Goal: Task Accomplishment & Management: Complete application form

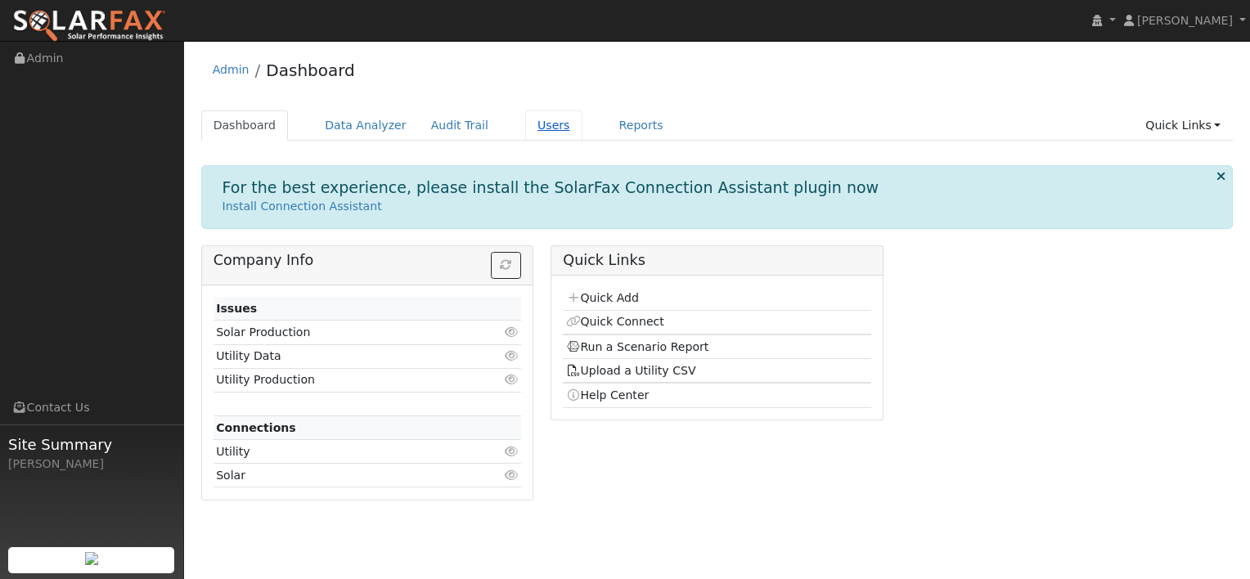
click at [526, 130] on link "Users" at bounding box center [553, 125] width 57 height 30
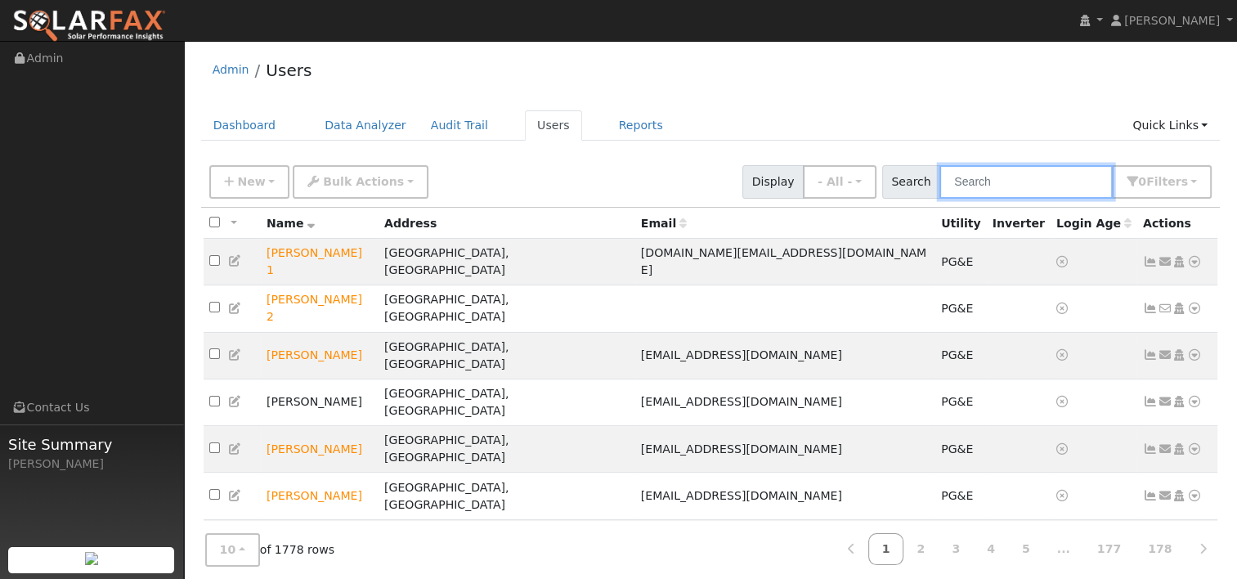
click at [1010, 182] on input "text" at bounding box center [1026, 182] width 173 height 34
paste input "[PERSON_NAME]"
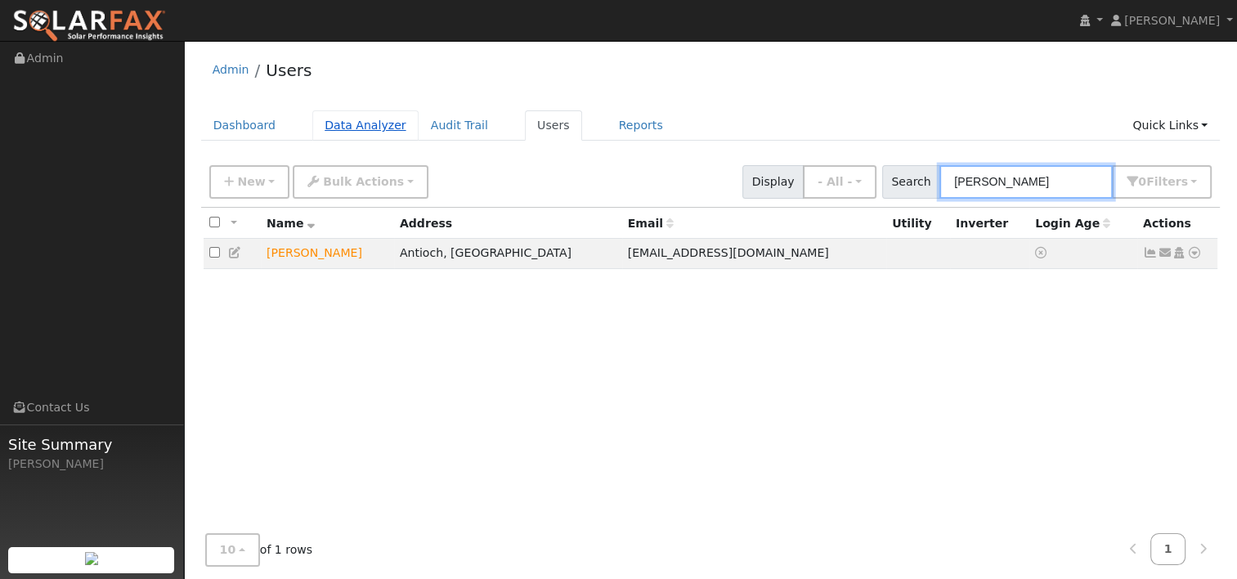
type input "[PERSON_NAME]"
click at [360, 123] on link "Data Analyzer" at bounding box center [365, 125] width 106 height 30
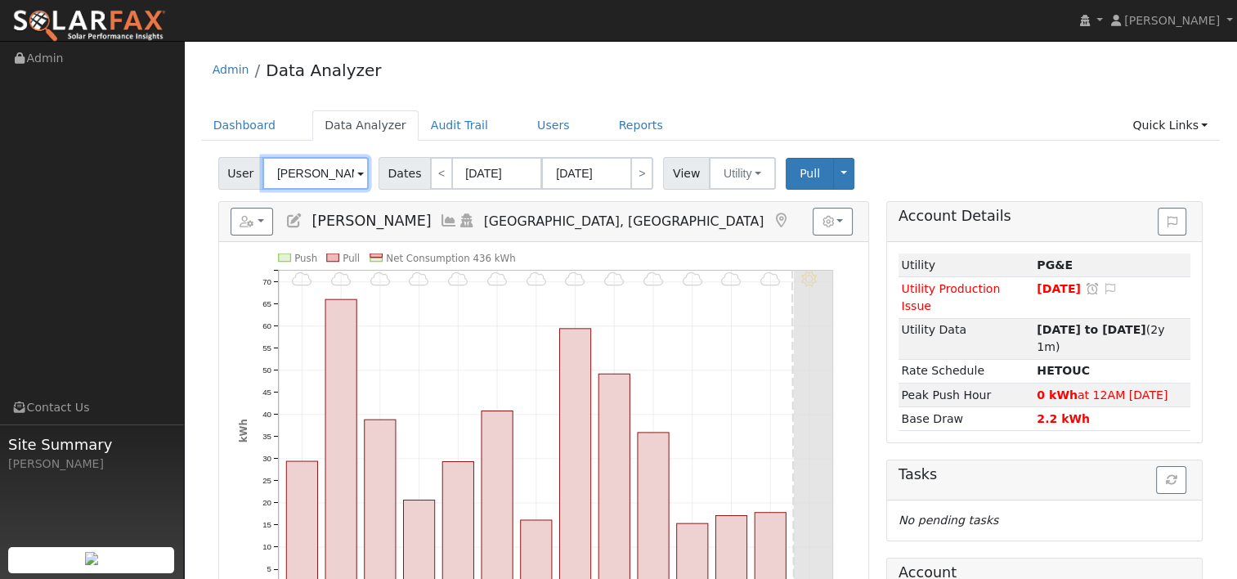
drag, startPoint x: 344, startPoint y: 171, endPoint x: 225, endPoint y: 167, distance: 118.7
click at [225, 167] on div "User George Ngo" at bounding box center [295, 173] width 155 height 33
paste input "[PERSON_NAME]"
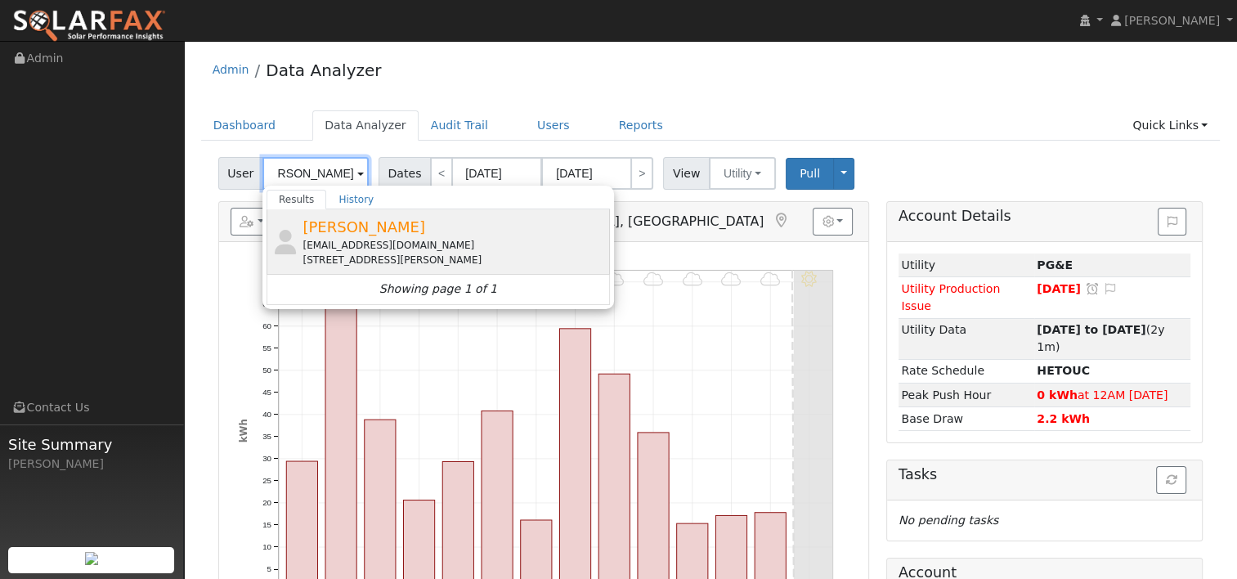
type input "[PERSON_NAME]"
click at [347, 239] on div "[EMAIL_ADDRESS][DOMAIN_NAME]" at bounding box center [454, 245] width 303 height 15
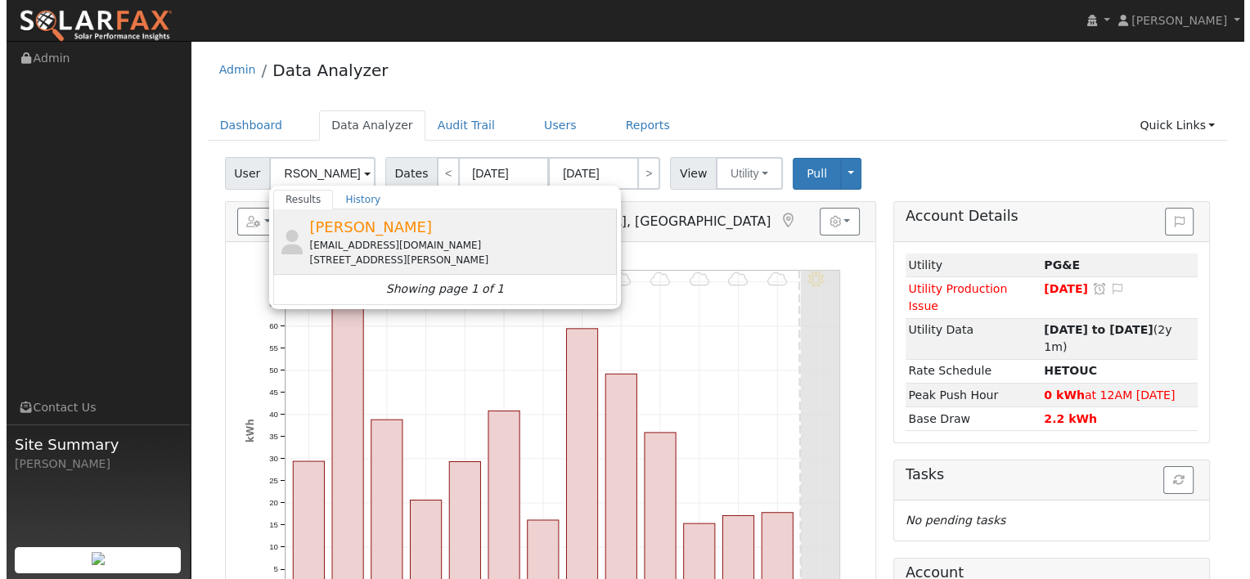
scroll to position [0, 0]
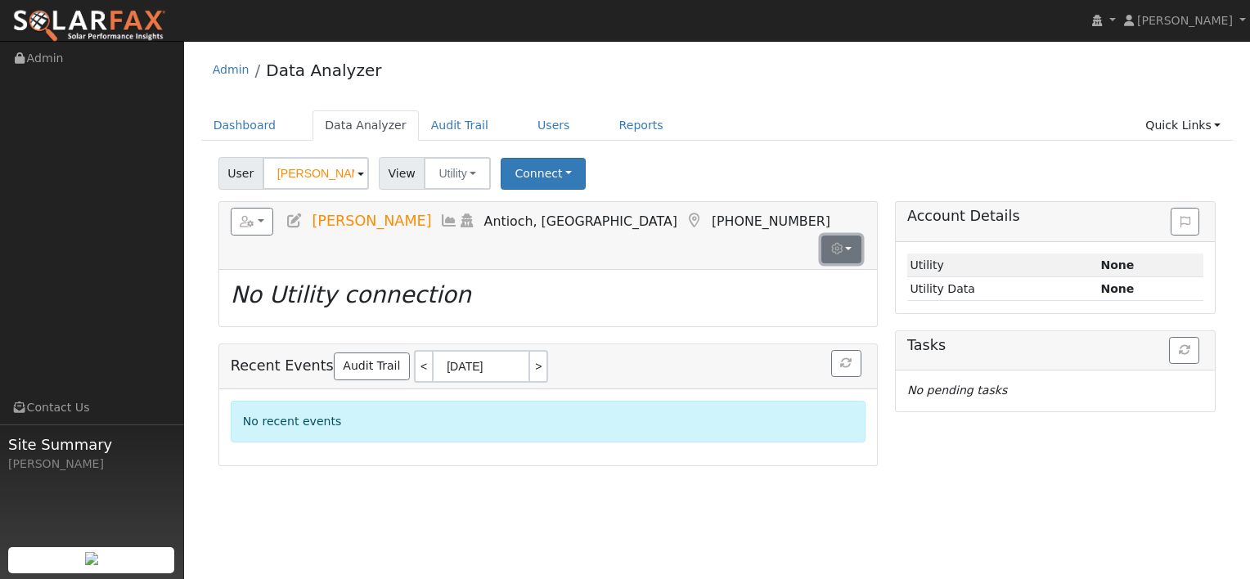
click at [846, 236] on button "button" at bounding box center [841, 250] width 40 height 28
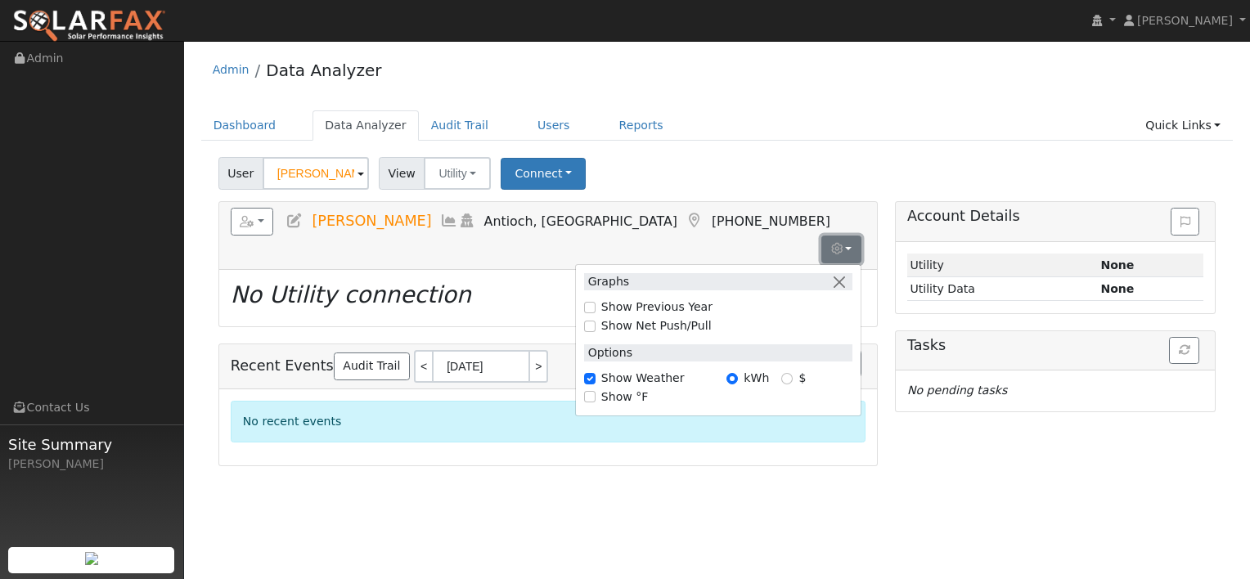
click at [846, 236] on button "button" at bounding box center [841, 250] width 40 height 28
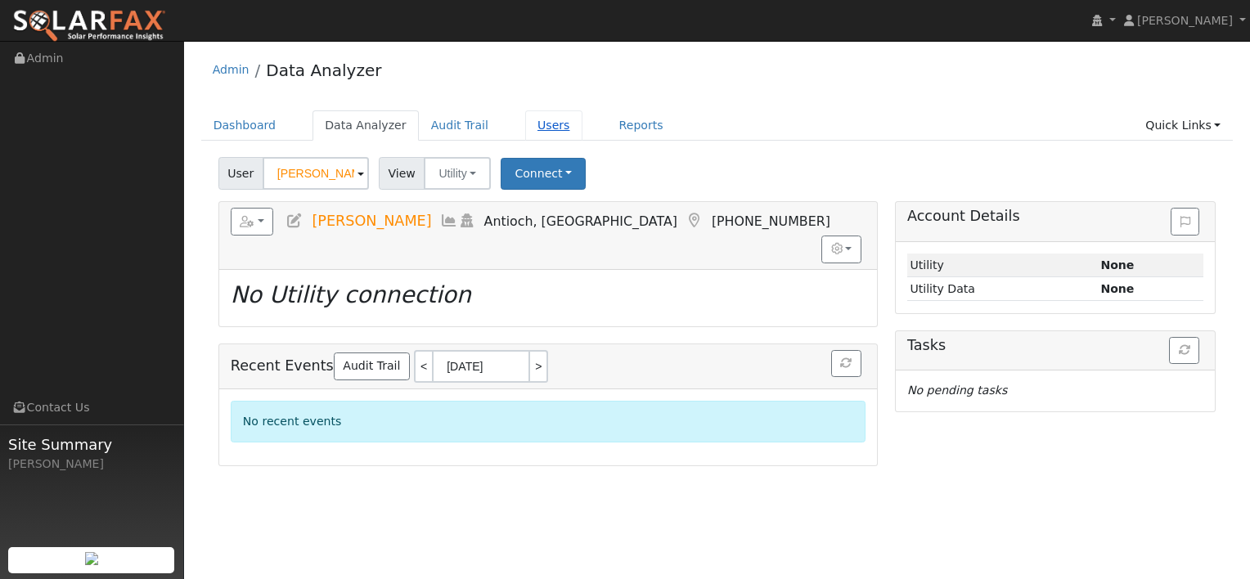
click at [528, 124] on link "Users" at bounding box center [553, 125] width 57 height 30
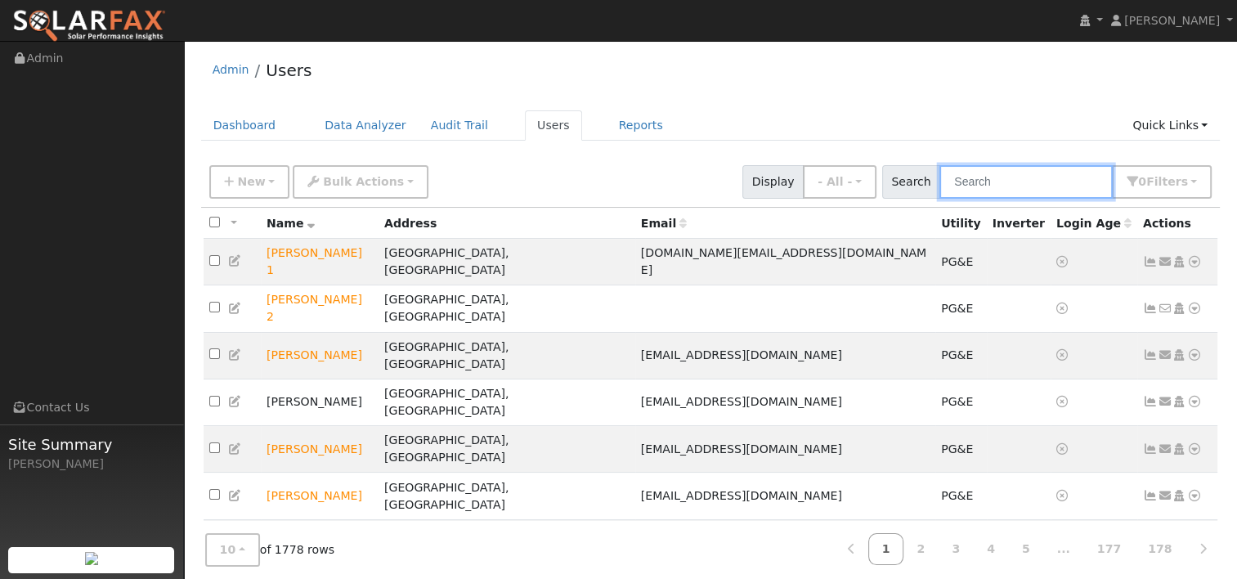
click at [1001, 188] on input "text" at bounding box center [1026, 182] width 173 height 34
paste input "[PERSON_NAME]"
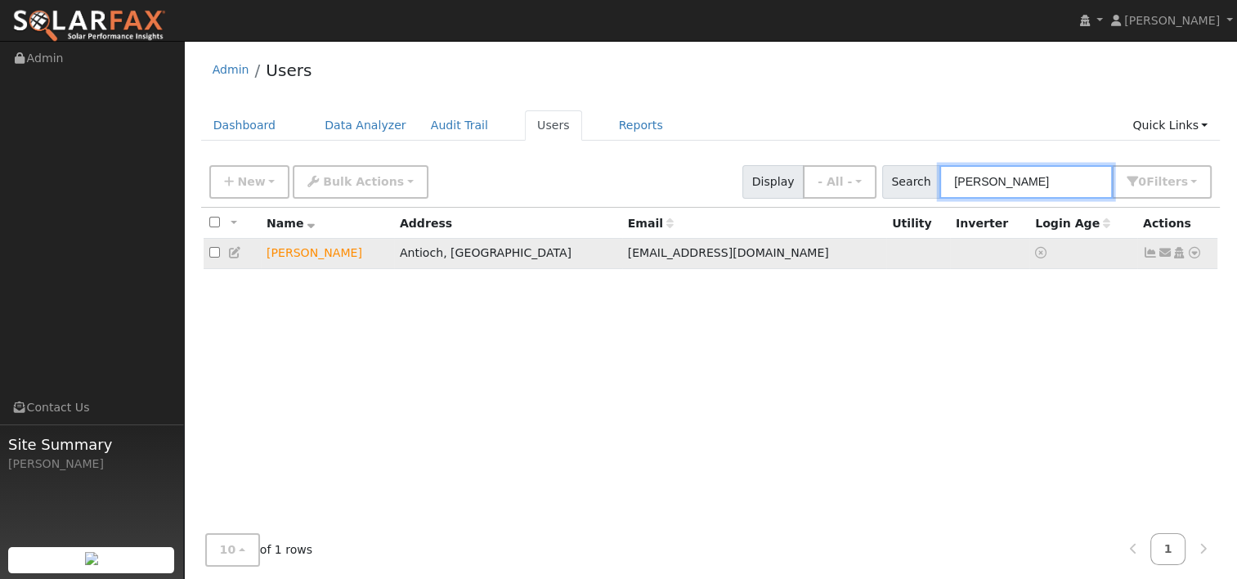
type input "[PERSON_NAME]"
click at [1192, 252] on icon at bounding box center [1195, 252] width 15 height 11
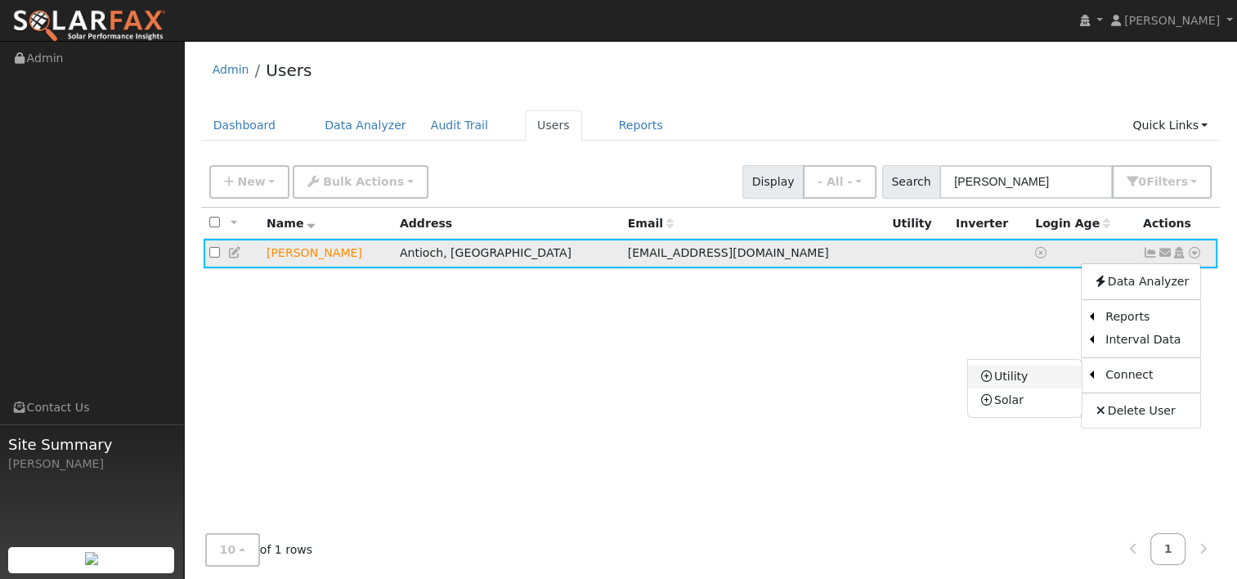
click at [1029, 375] on link "Utility" at bounding box center [1025, 377] width 114 height 23
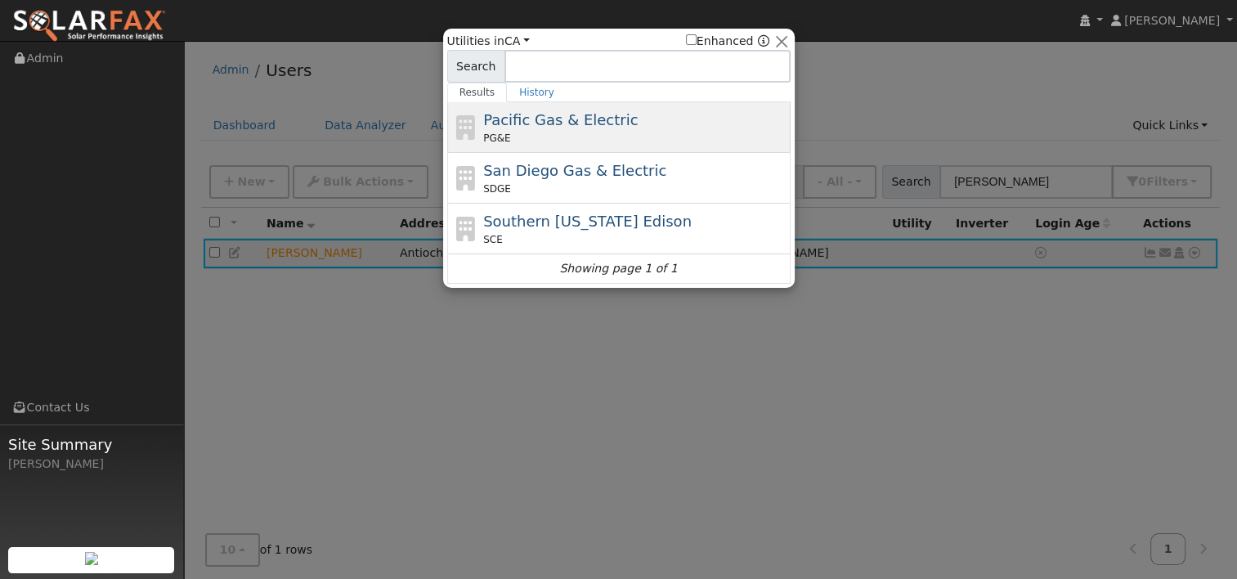
click at [526, 121] on span "Pacific Gas & Electric" at bounding box center [560, 119] width 155 height 17
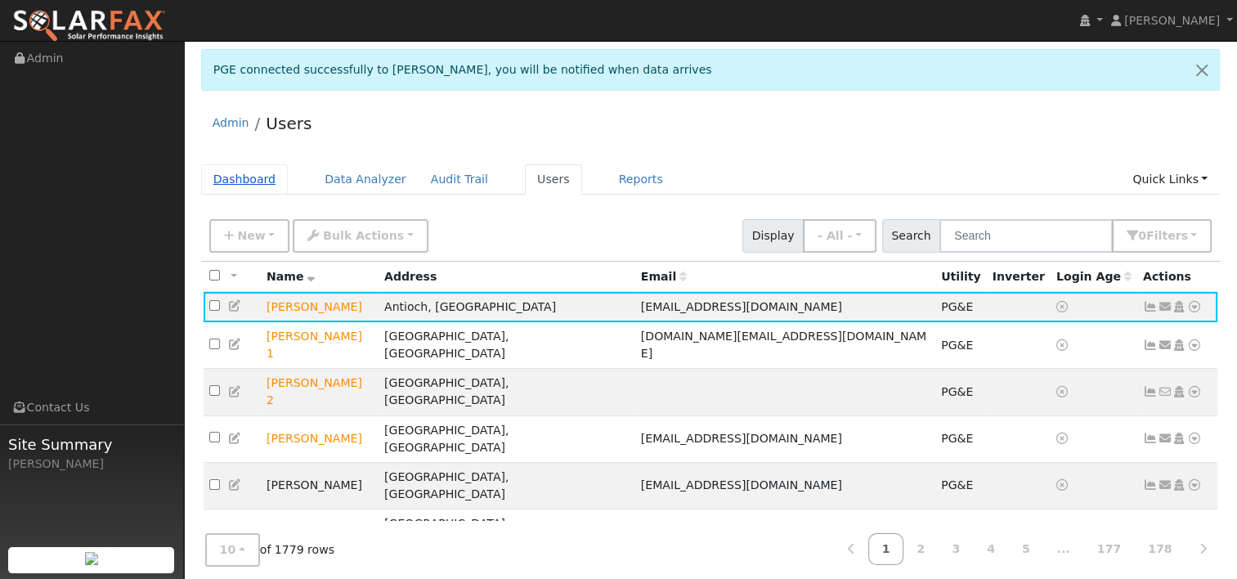
click at [240, 177] on link "Dashboard" at bounding box center [245, 179] width 88 height 30
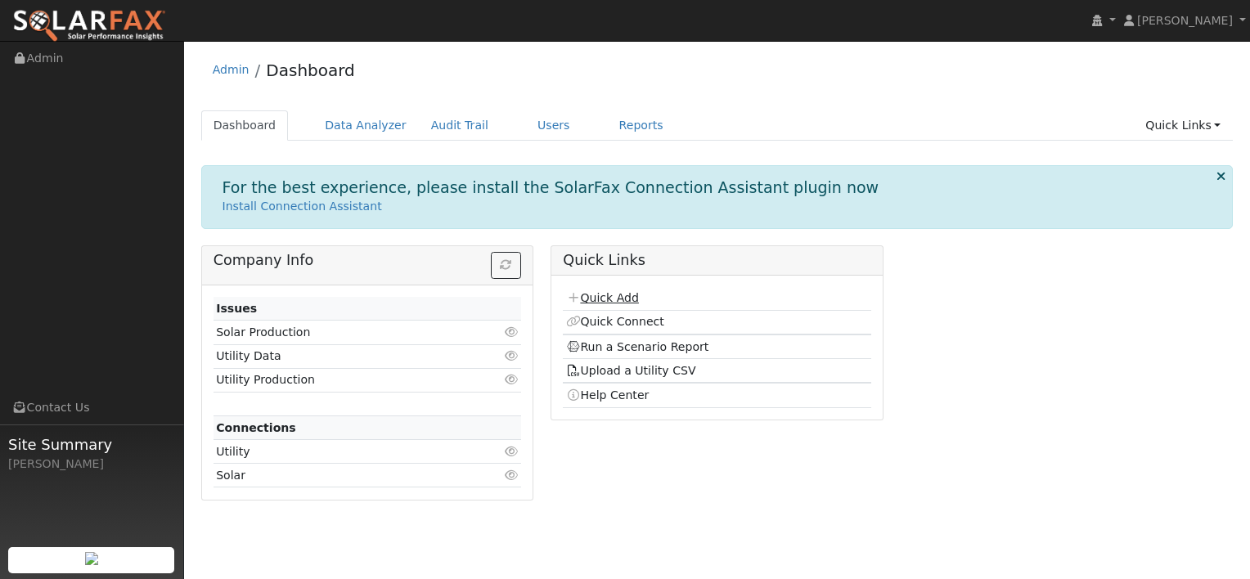
click at [599, 298] on link "Quick Add" at bounding box center [602, 297] width 73 height 13
click at [525, 123] on link "Users" at bounding box center [553, 125] width 57 height 30
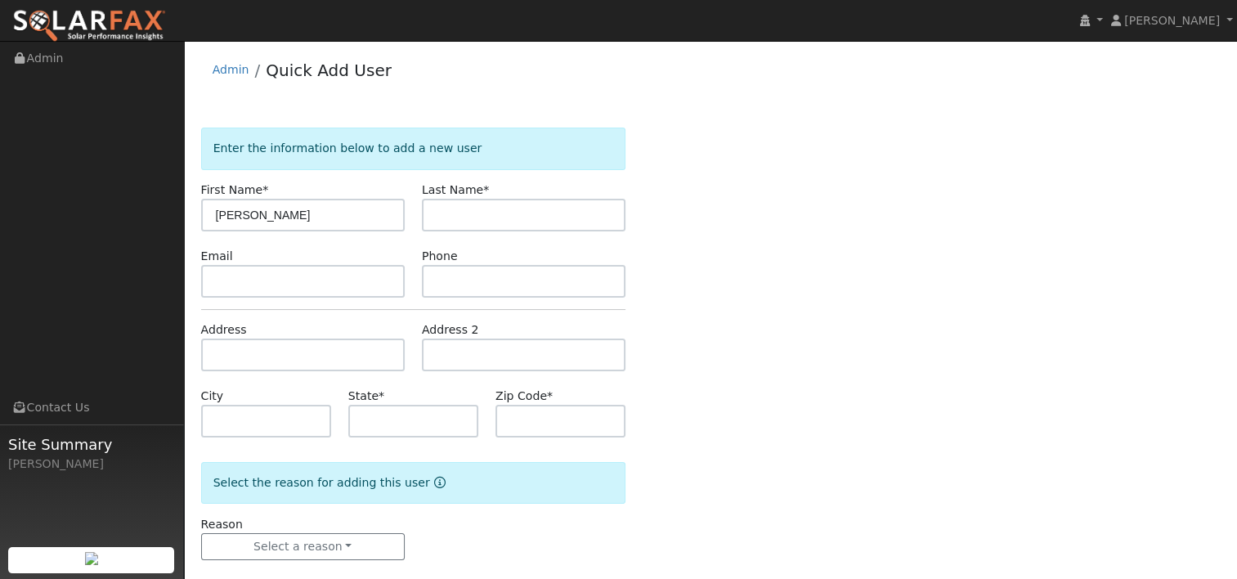
drag, startPoint x: 332, startPoint y: 217, endPoint x: 250, endPoint y: 214, distance: 81.8
click at [250, 214] on input "Angie Ramandanes" at bounding box center [303, 215] width 204 height 33
type input "Angie"
click at [460, 213] on input "text" at bounding box center [524, 215] width 204 height 33
paste input "Ramandanes"
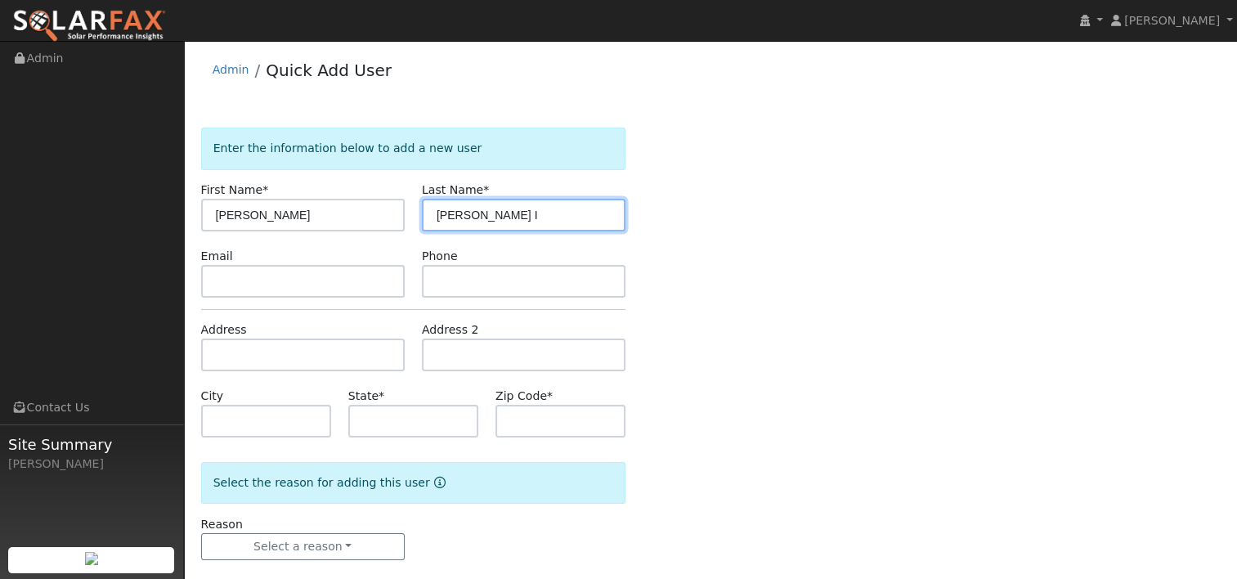
type input "Ramandanes I"
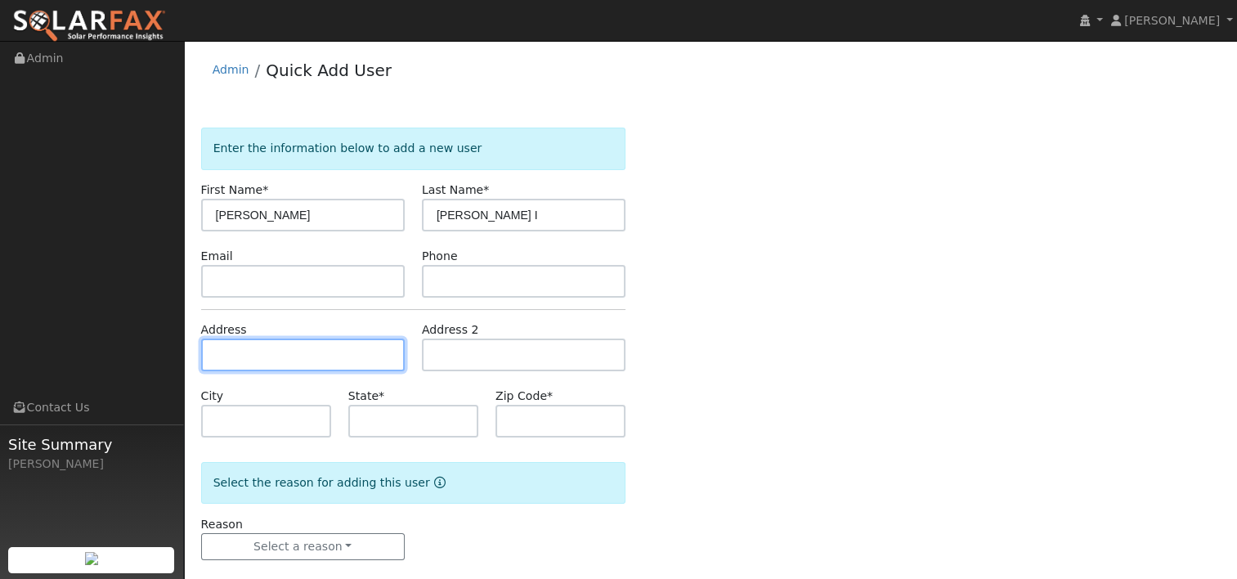
click at [323, 350] on input "text" at bounding box center [303, 355] width 204 height 33
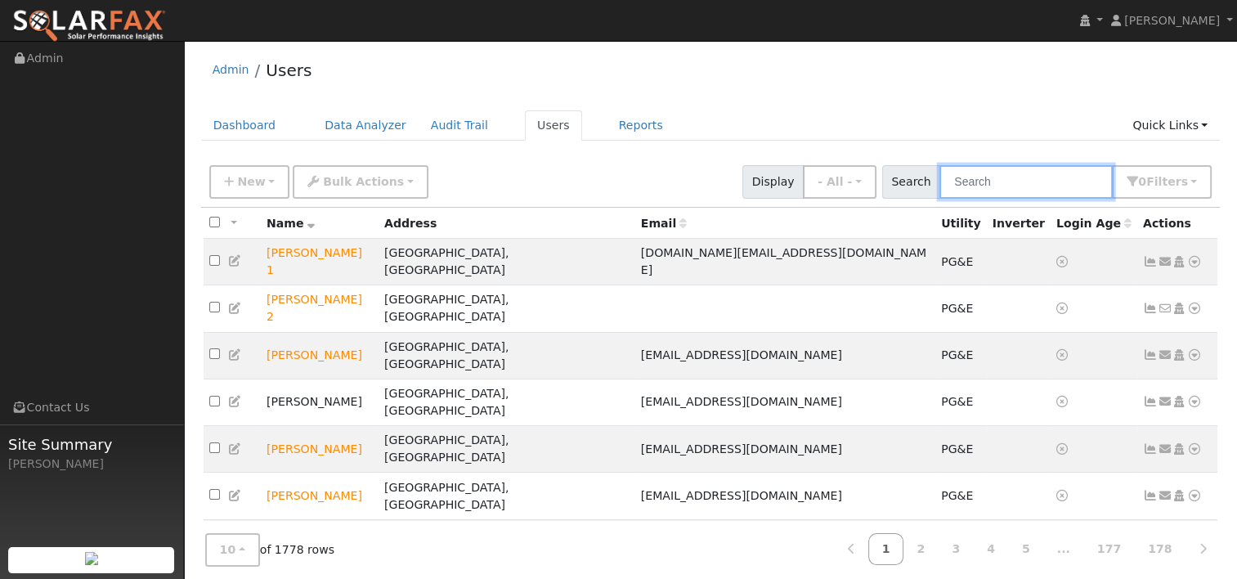
click at [1050, 182] on input "text" at bounding box center [1026, 182] width 173 height 34
paste input "Ramandanes"
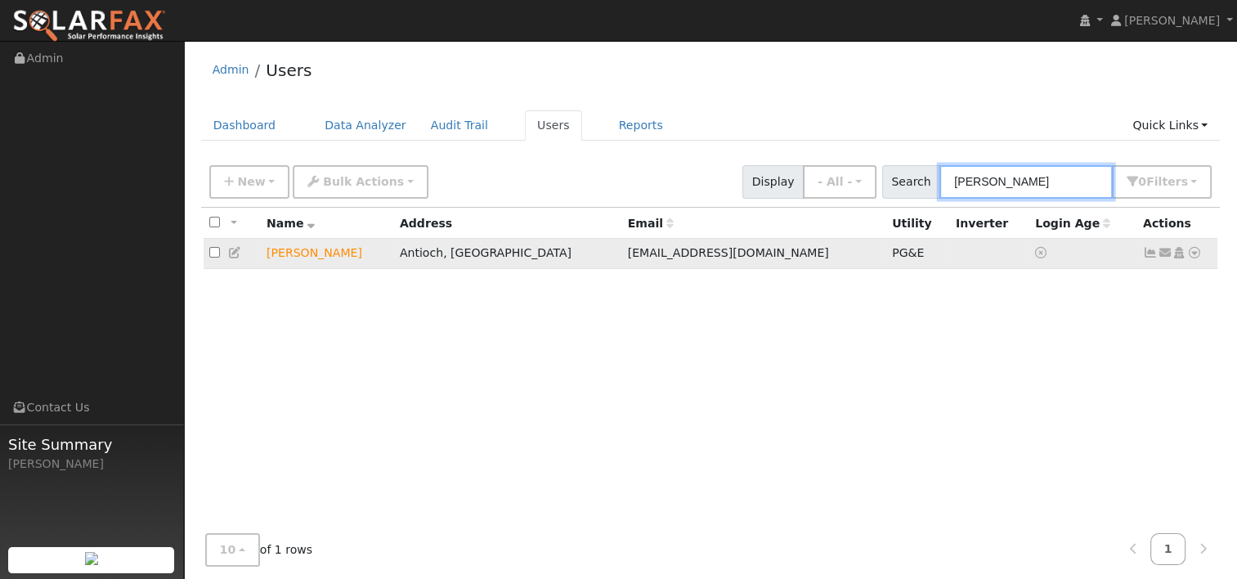
type input "Ramandanes"
click at [1191, 251] on icon at bounding box center [1195, 252] width 15 height 11
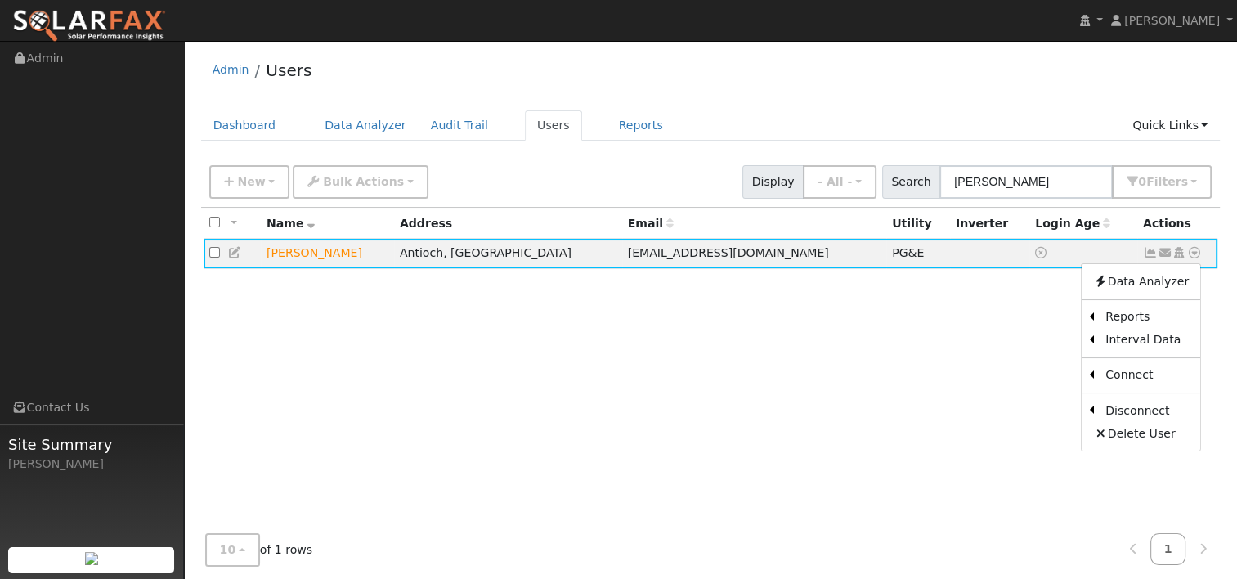
click at [690, 319] on div "All None All on page None on page Name Address Email Utility Inverter Login Age…" at bounding box center [711, 382] width 1020 height 348
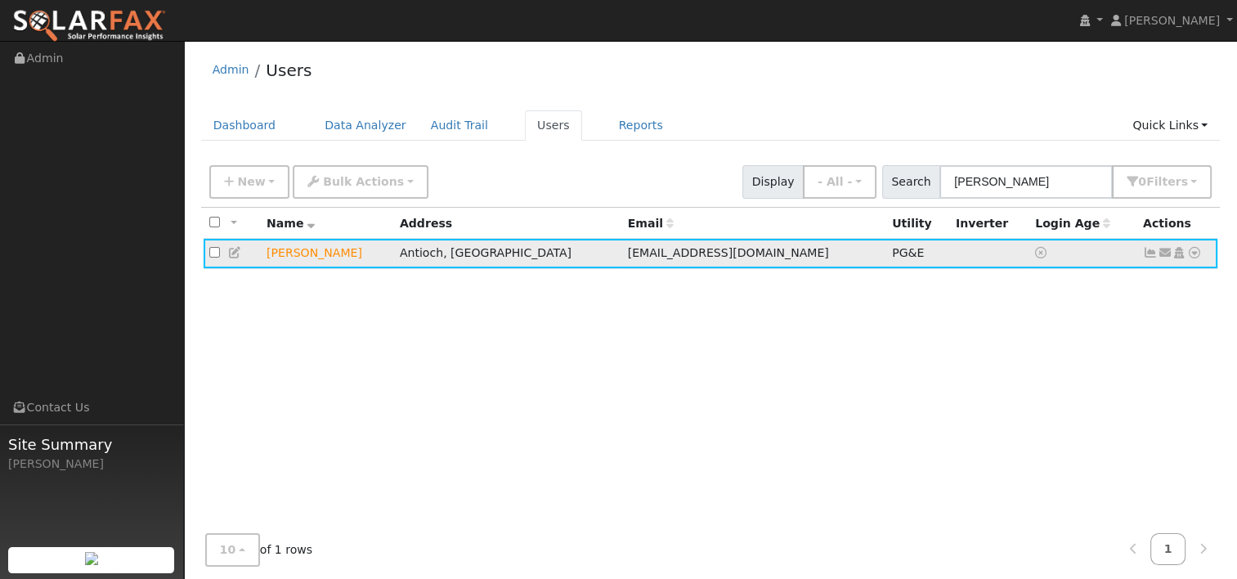
click at [320, 257] on td "Angie Ramandanes" at bounding box center [327, 254] width 133 height 30
click at [311, 255] on td "Angie Ramandanes" at bounding box center [327, 254] width 133 height 30
drag, startPoint x: 311, startPoint y: 255, endPoint x: 445, endPoint y: 298, distance: 140.7
click at [445, 298] on div "All None All on page None on page Name Address Email Utility Inverter Login Age…" at bounding box center [711, 382] width 1020 height 348
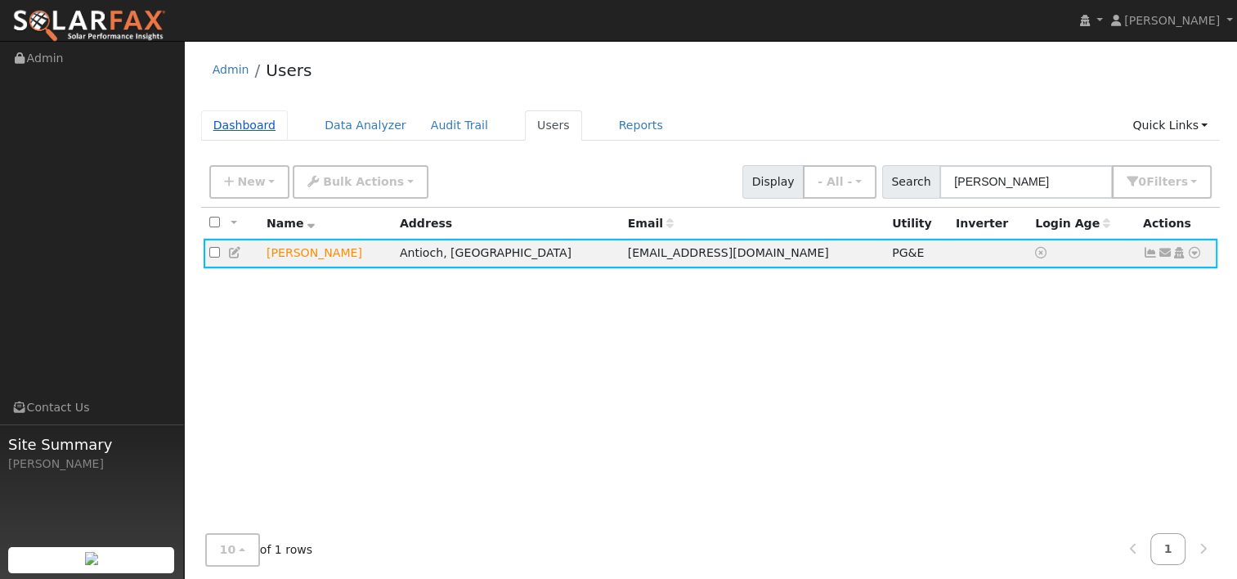
click at [250, 122] on link "Dashboard" at bounding box center [245, 125] width 88 height 30
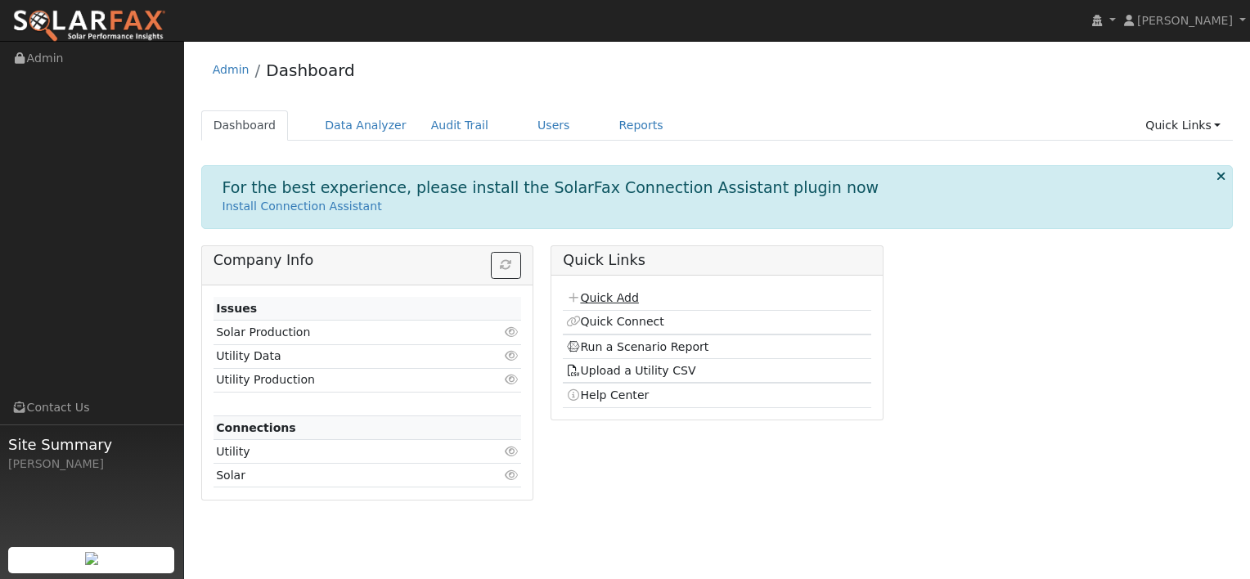
click at [592, 298] on link "Quick Add" at bounding box center [602, 297] width 73 height 13
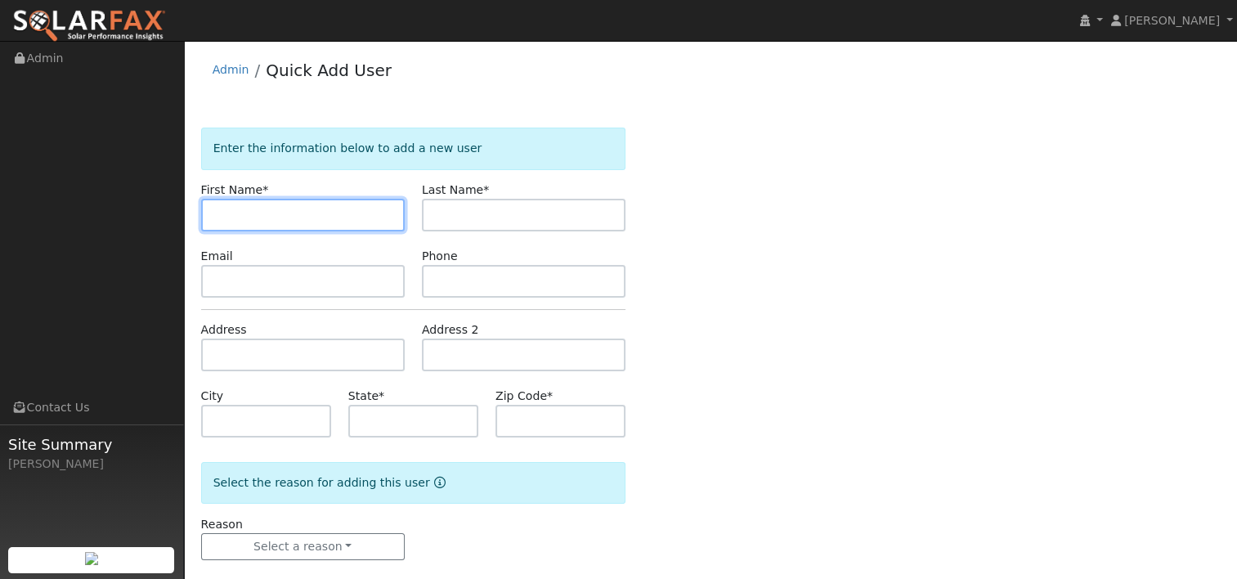
paste input "[PERSON_NAME]"
drag, startPoint x: 319, startPoint y: 210, endPoint x: 248, endPoint y: 213, distance: 71.2
click at [248, 213] on input "[PERSON_NAME]" at bounding box center [303, 215] width 204 height 33
type input "[PERSON_NAME]"
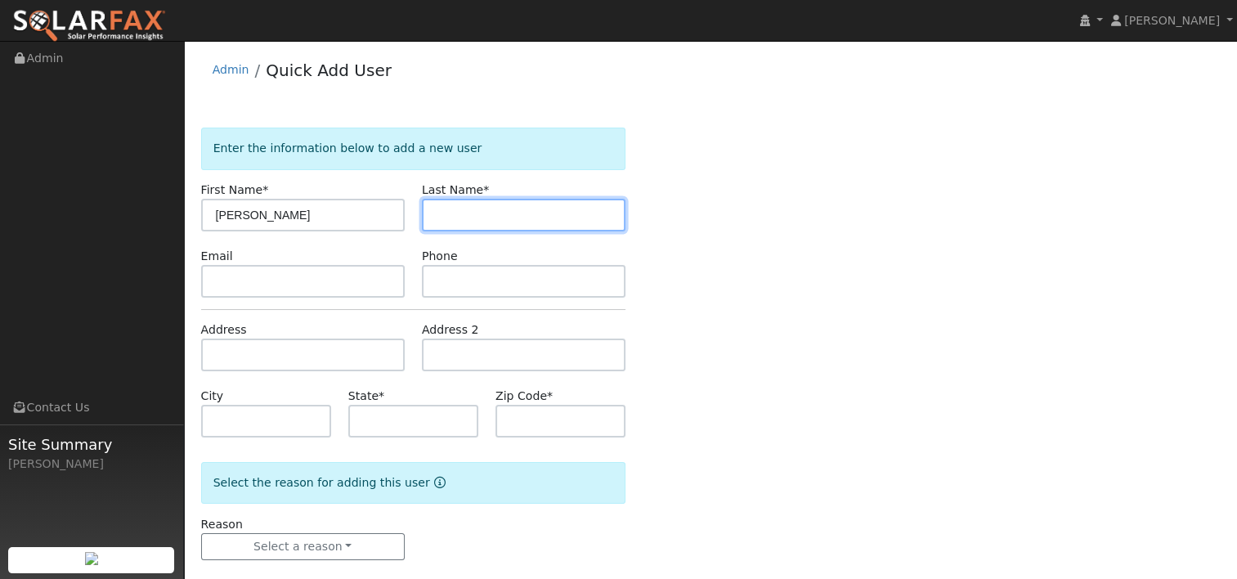
click at [462, 213] on input "text" at bounding box center [524, 215] width 204 height 33
paste input "Ramandanes"
type input "Ramandanes I"
click at [667, 285] on div "Enter the information below to add a new user First Name * Angie Last Name * Ra…" at bounding box center [711, 360] width 1020 height 465
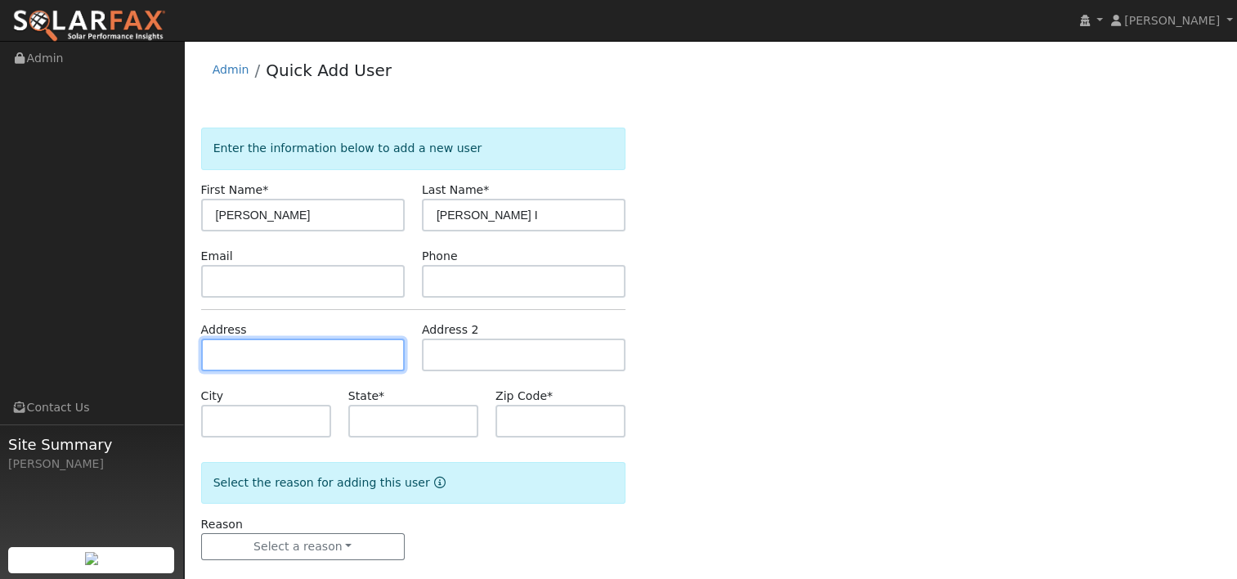
click at [265, 359] on input "text" at bounding box center [303, 355] width 204 height 33
paste input "116 Daphne Court"
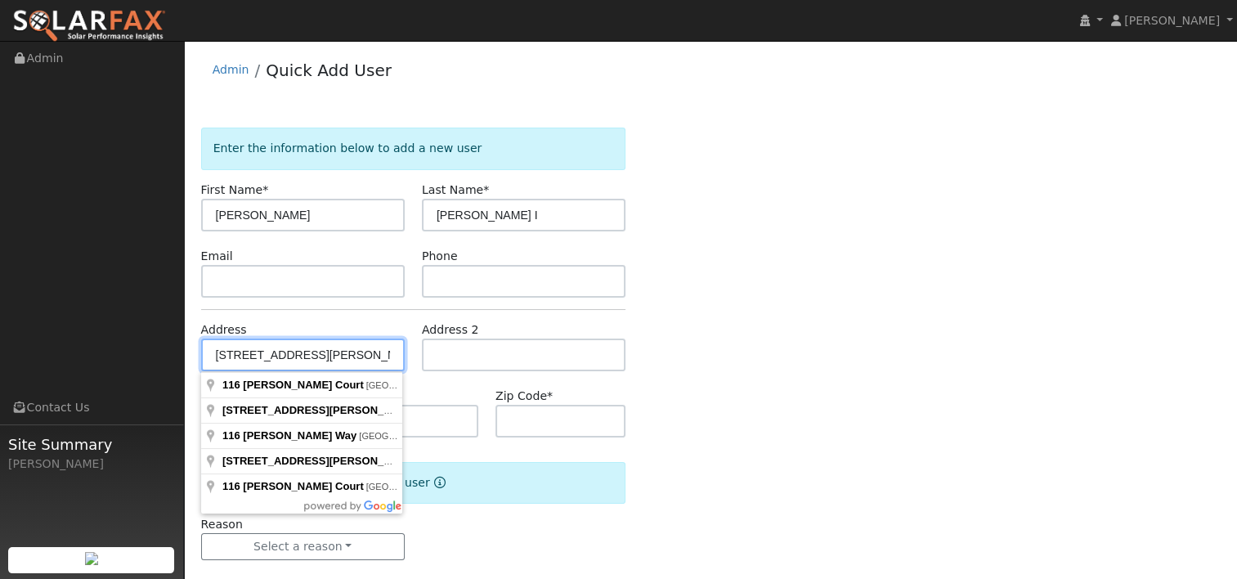
type input "116 Daphne Court"
type input "Antioch"
type input "CA"
type input "94509"
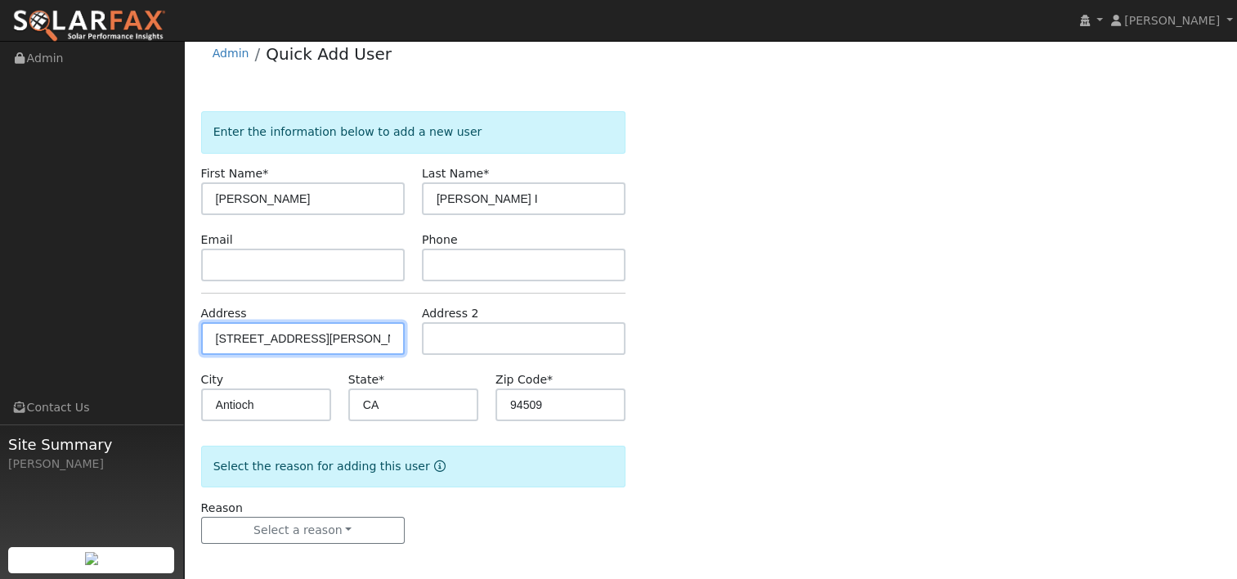
scroll to position [21, 0]
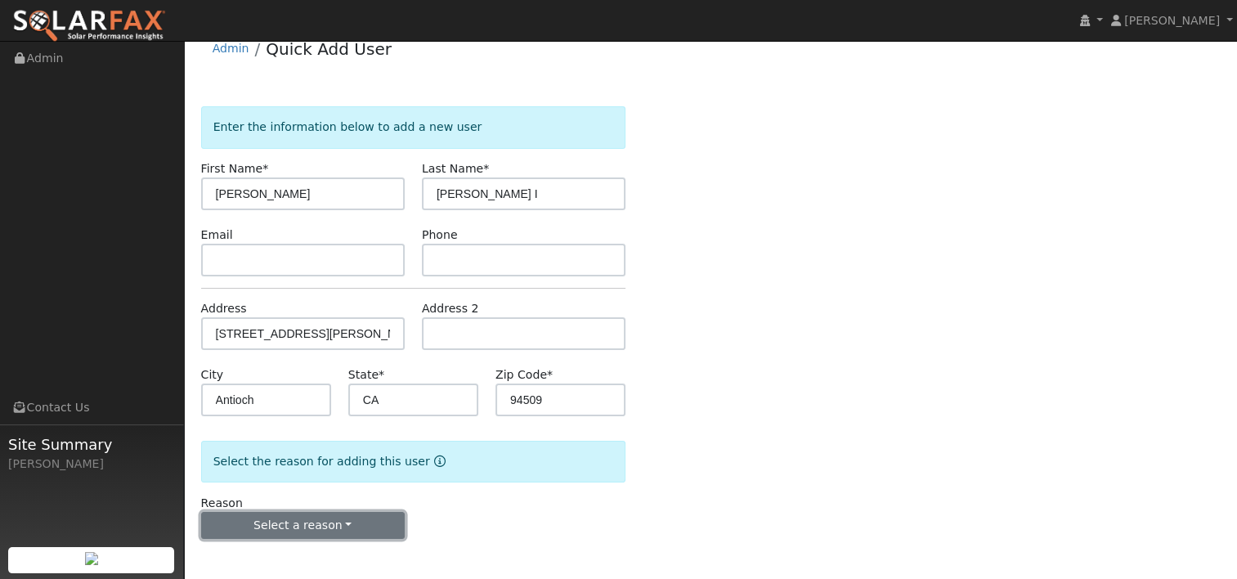
click at [341, 525] on button "Select a reason" at bounding box center [303, 526] width 204 height 28
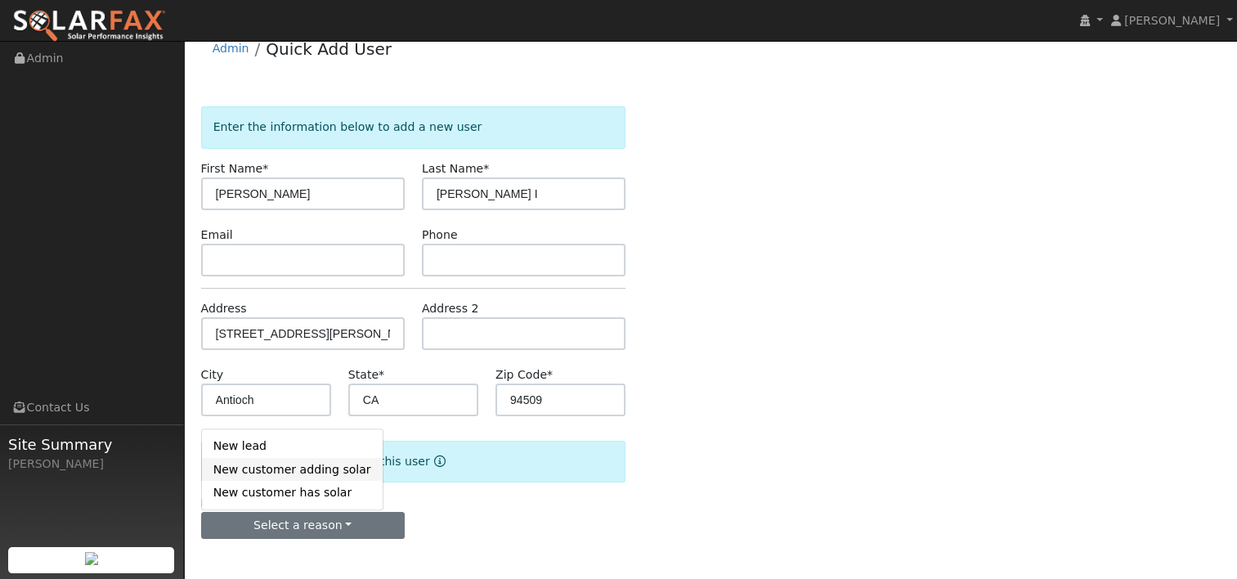
click at [300, 472] on link "New customer adding solar" at bounding box center [292, 469] width 181 height 23
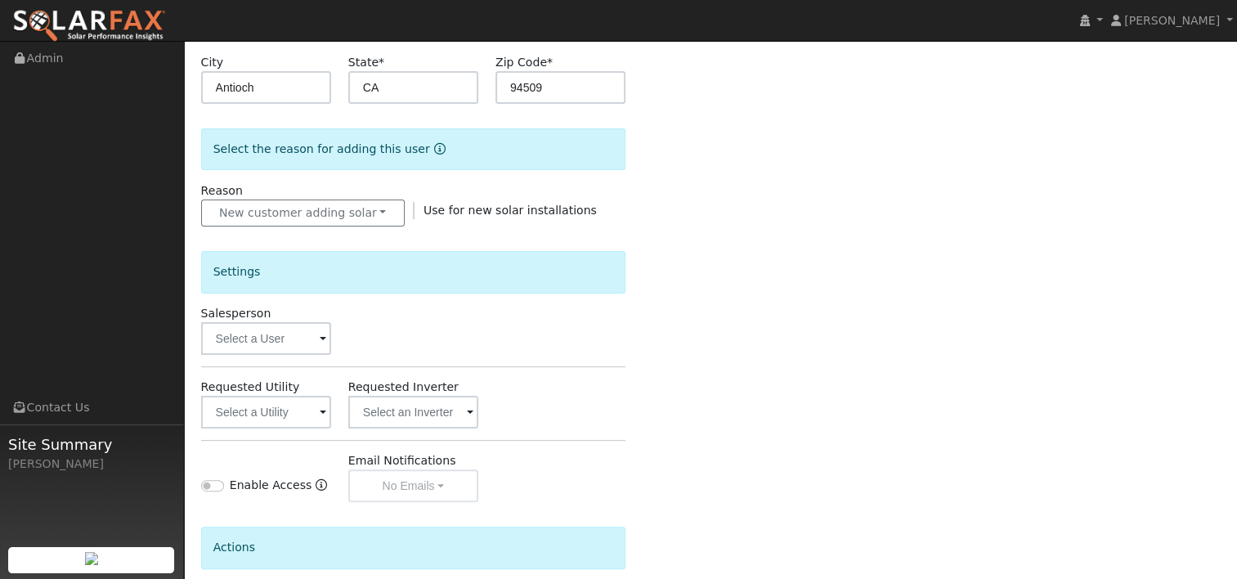
scroll to position [430, 0]
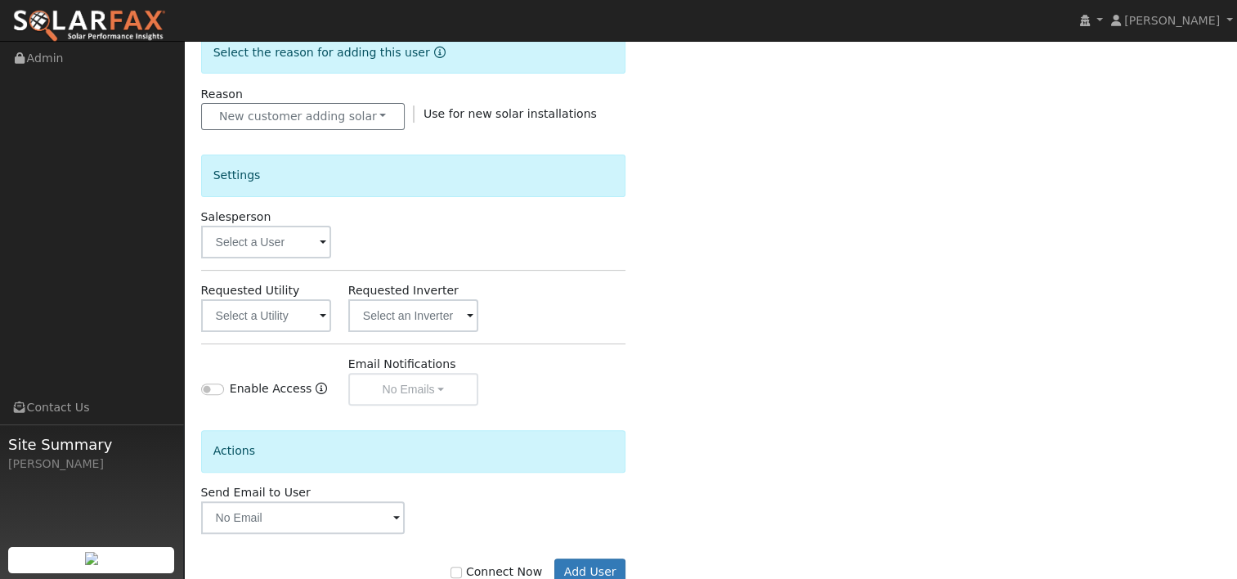
click at [321, 241] on span at bounding box center [323, 243] width 7 height 19
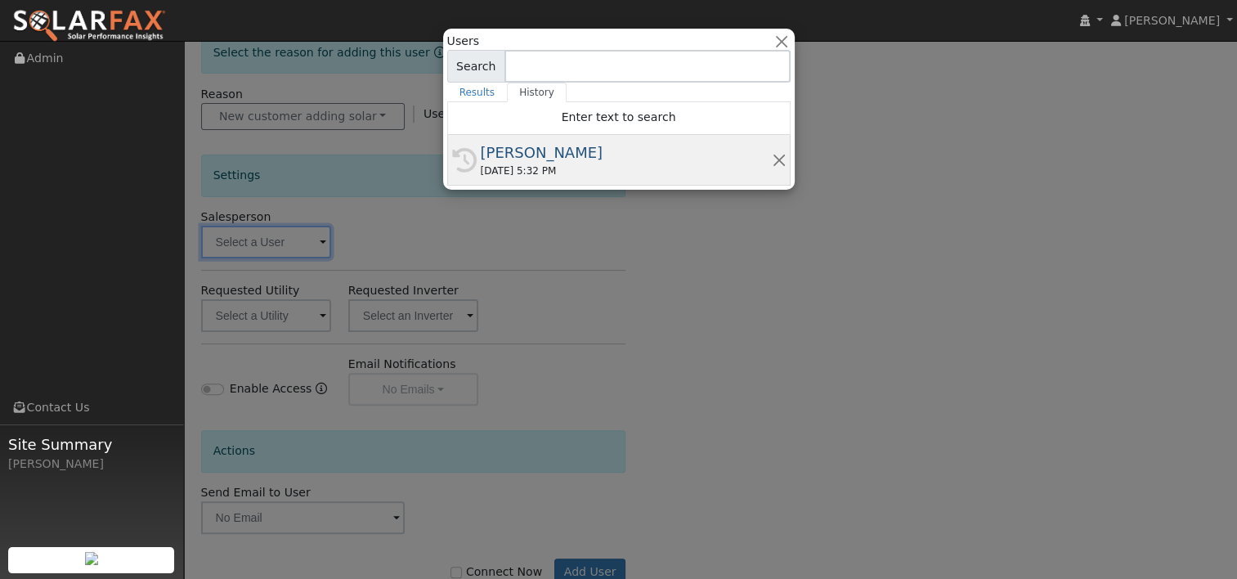
click at [493, 167] on div "09/16/2025 5:32 PM" at bounding box center [626, 171] width 291 height 15
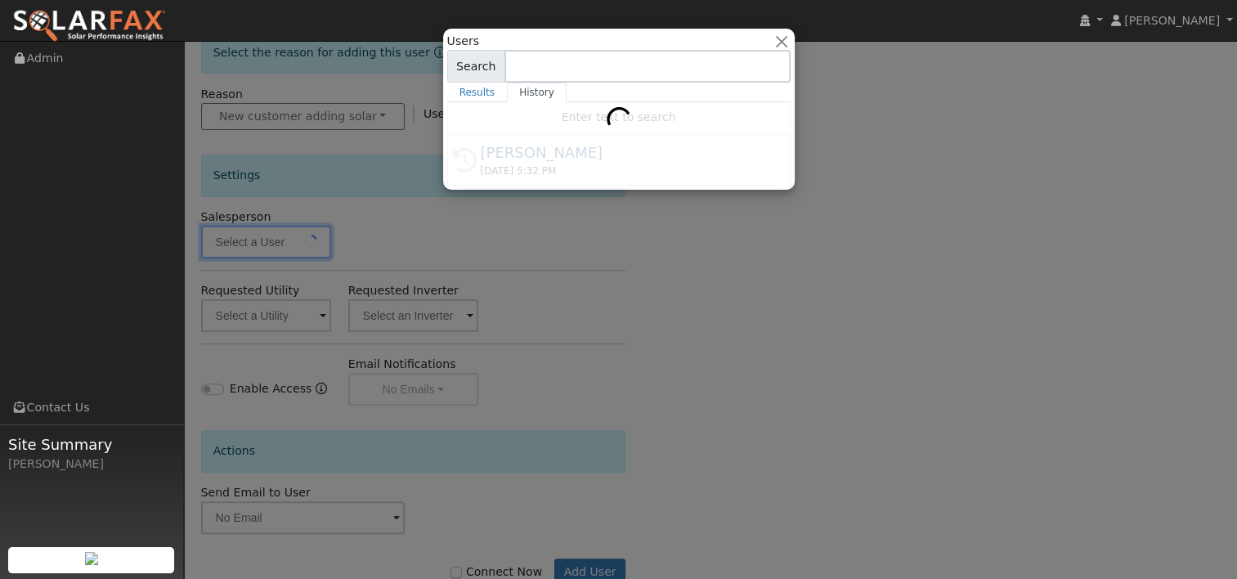
type input "[PERSON_NAME]"
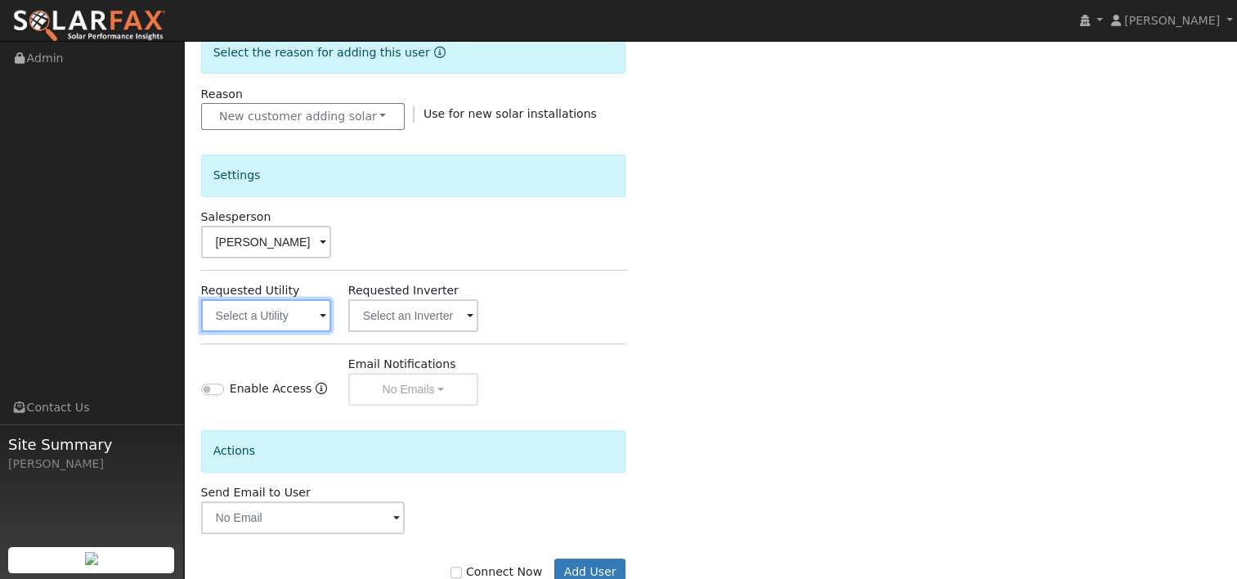
click at [317, 315] on input "text" at bounding box center [266, 315] width 130 height 33
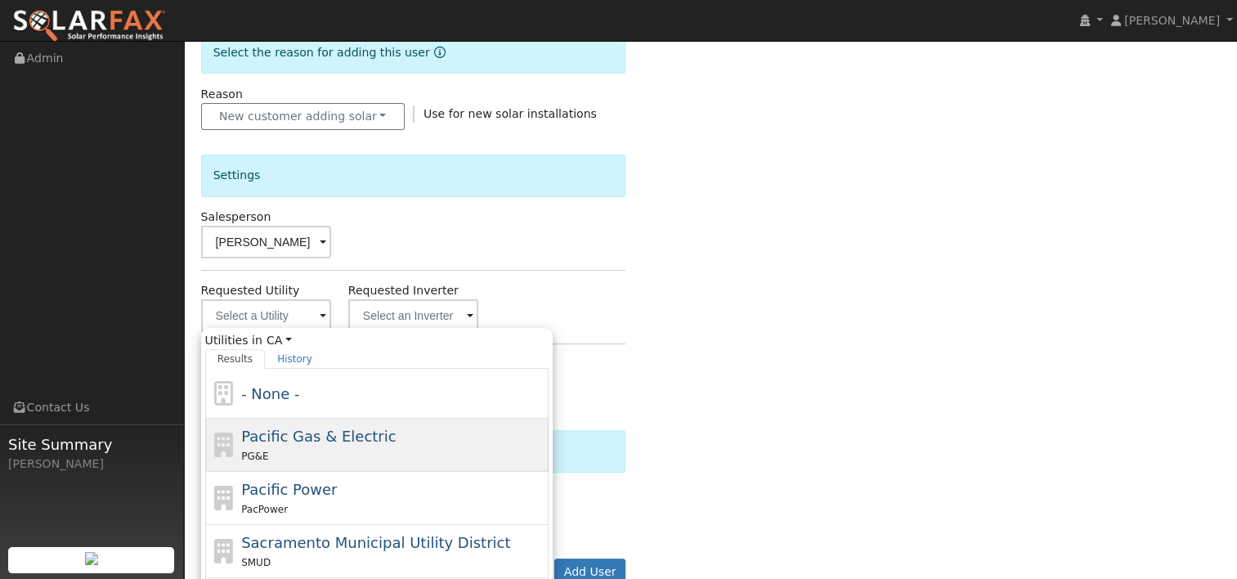
click at [311, 429] on span "Pacific Gas & Electric" at bounding box center [318, 436] width 155 height 17
type input "Pacific Gas & Electric"
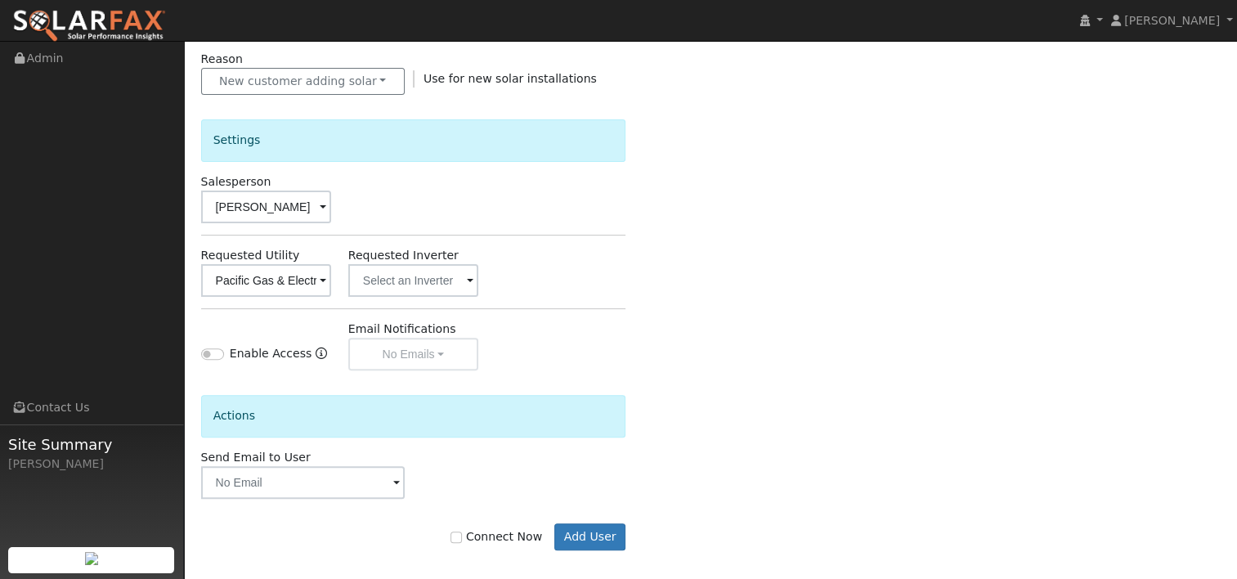
scroll to position [476, 0]
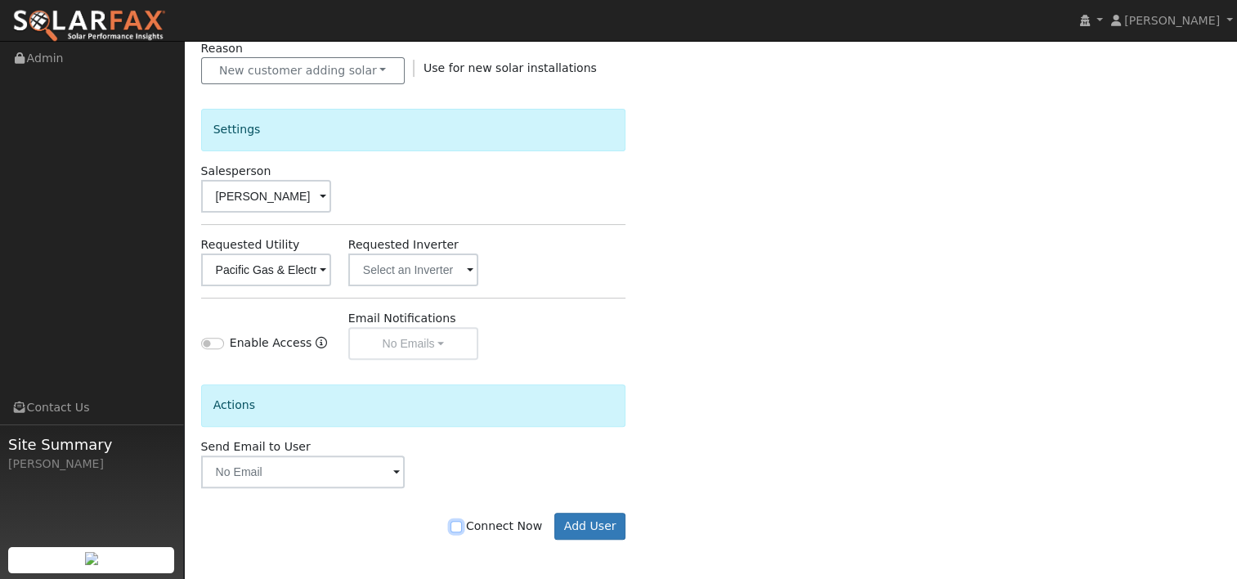
click at [462, 523] on input "Connect Now" at bounding box center [456, 526] width 11 height 11
checkbox input "true"
click at [600, 516] on button "Add User" at bounding box center [590, 527] width 71 height 28
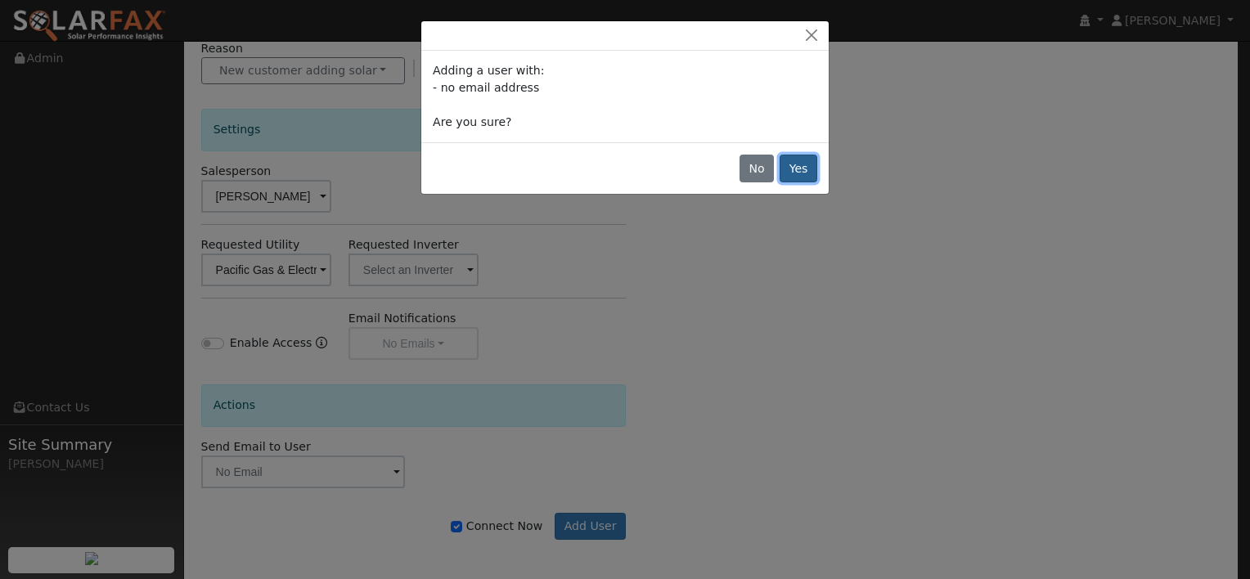
click at [803, 165] on button "Yes" at bounding box center [798, 169] width 38 height 28
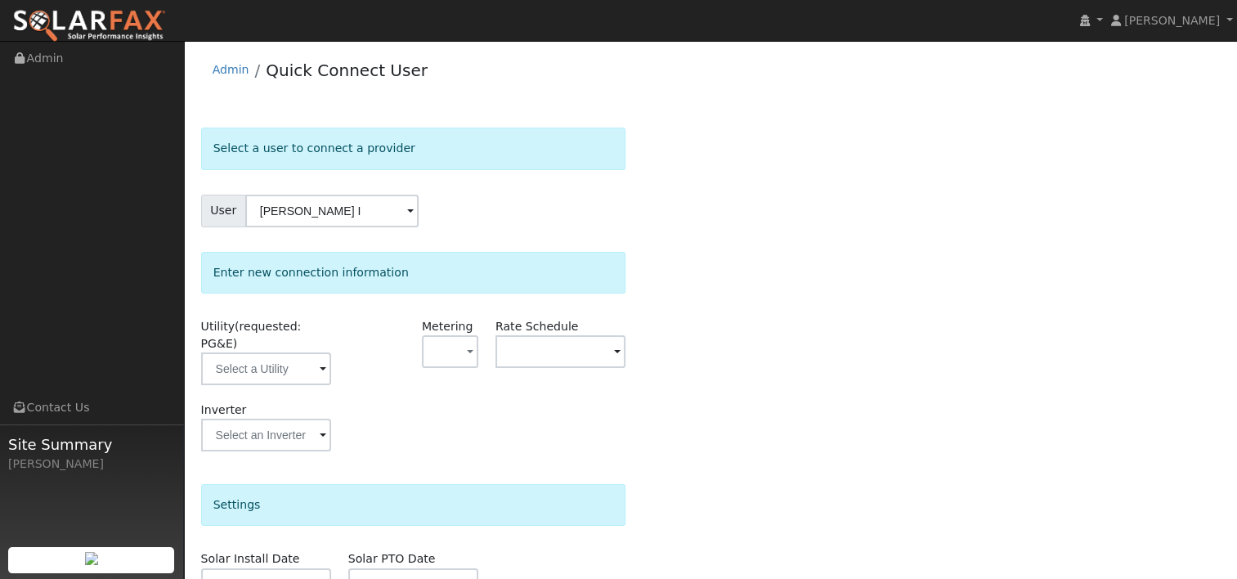
click at [321, 361] on span at bounding box center [323, 370] width 7 height 19
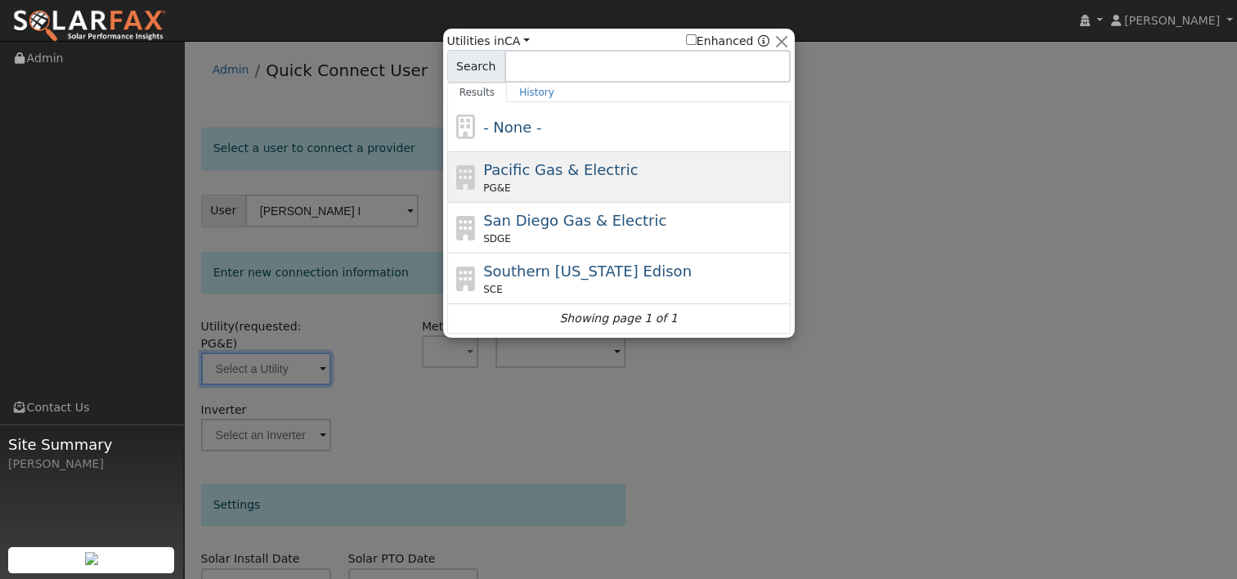
click at [531, 177] on span "Pacific Gas & Electric" at bounding box center [560, 169] width 155 height 17
type input "PG&E"
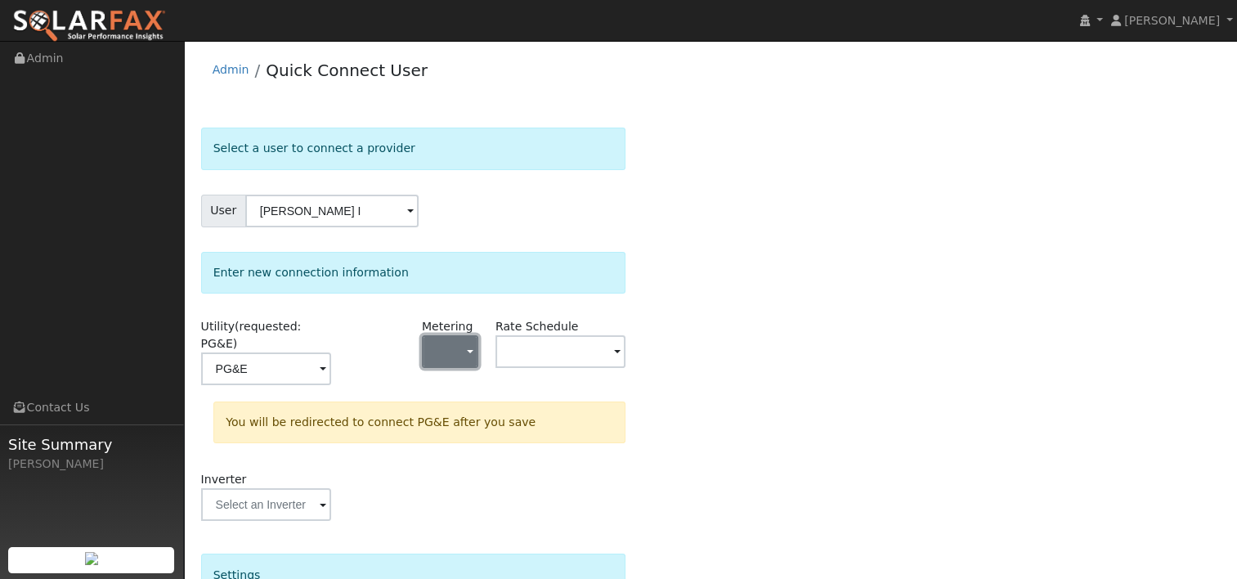
click at [471, 357] on span "button" at bounding box center [470, 352] width 7 height 17
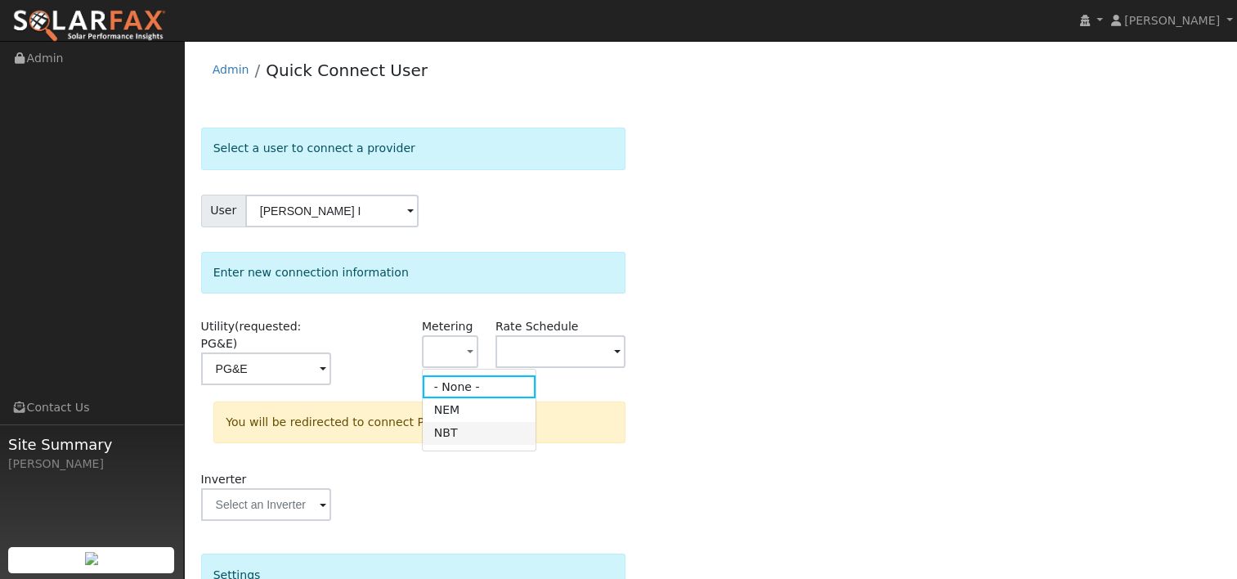
click at [465, 433] on link "NBT" at bounding box center [480, 433] width 114 height 23
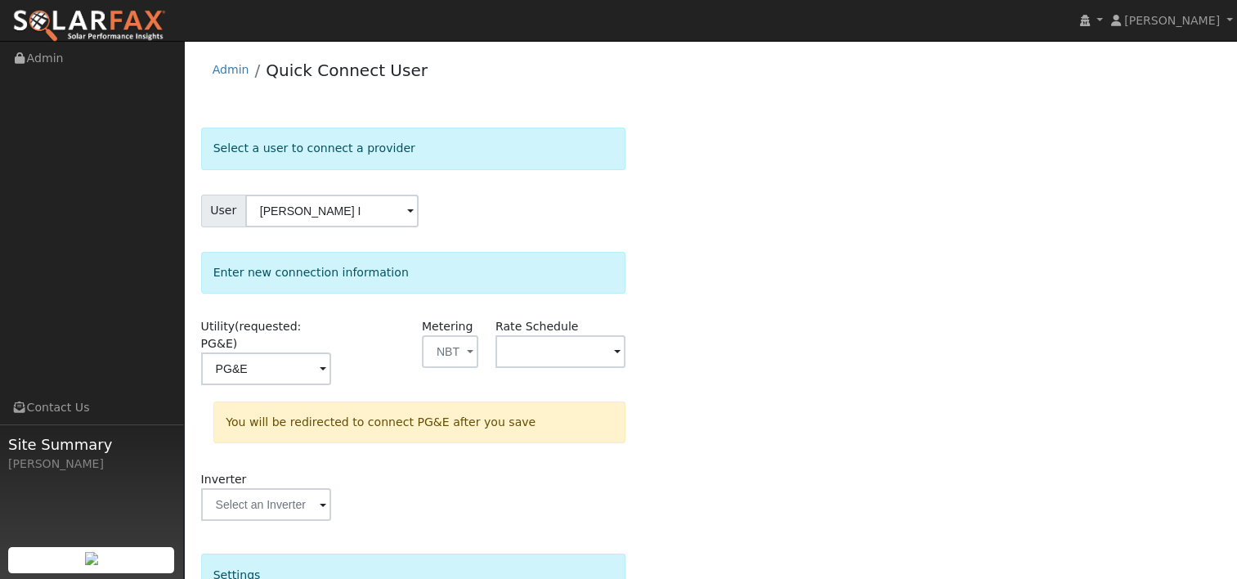
click at [617, 349] on span at bounding box center [617, 353] width 7 height 19
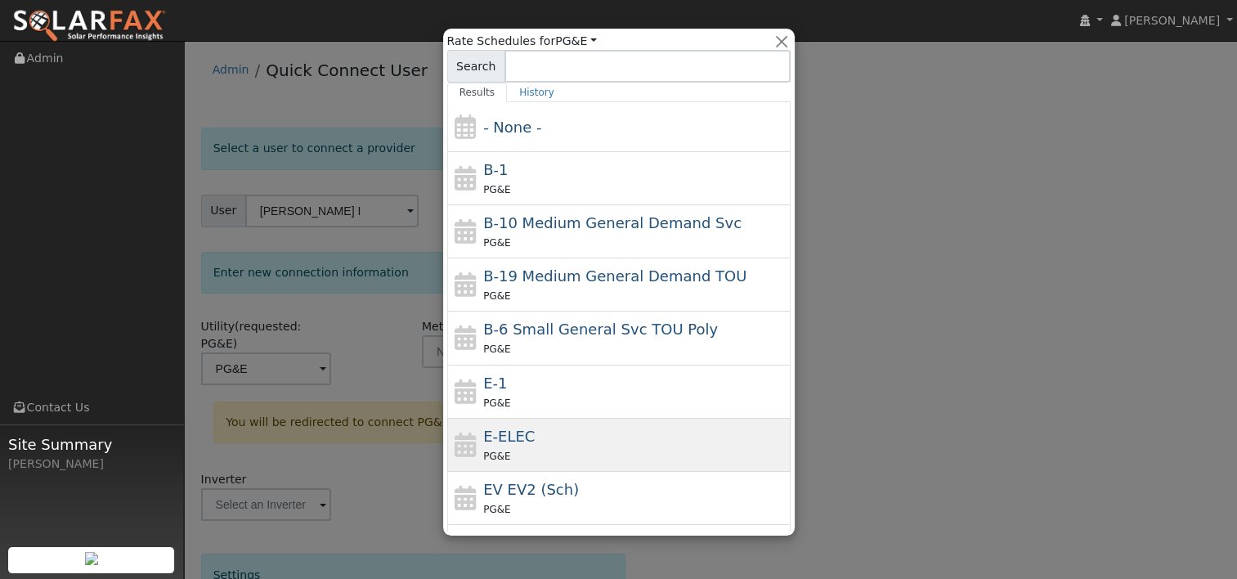
click at [533, 434] on div "E-ELEC PG&E" at bounding box center [634, 444] width 303 height 39
type input "E-ELEC"
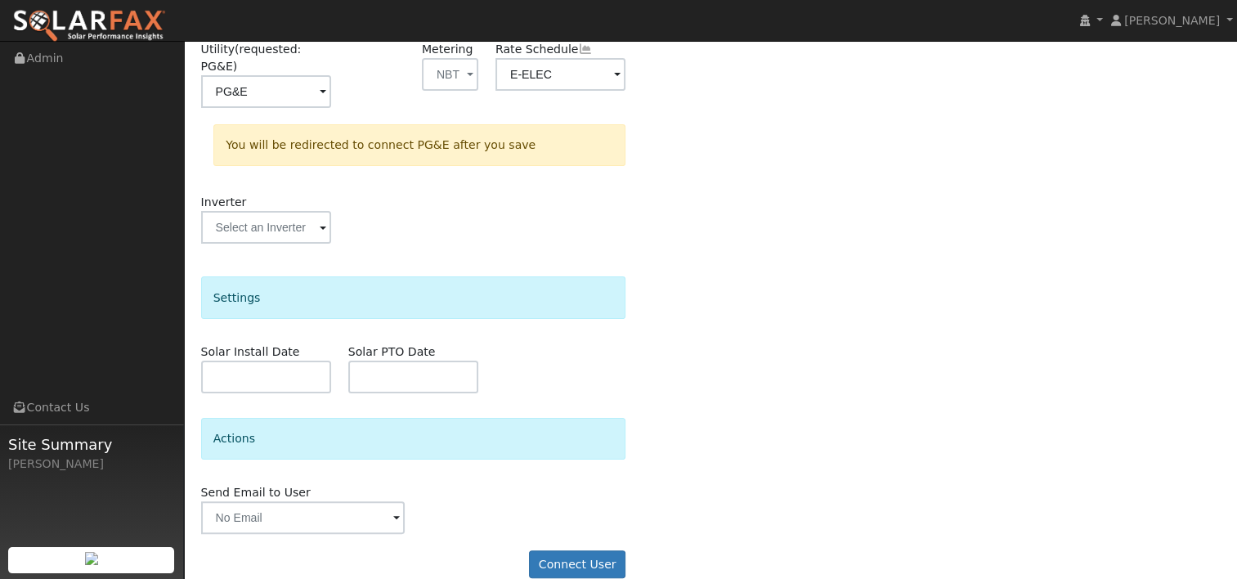
scroll to position [281, 0]
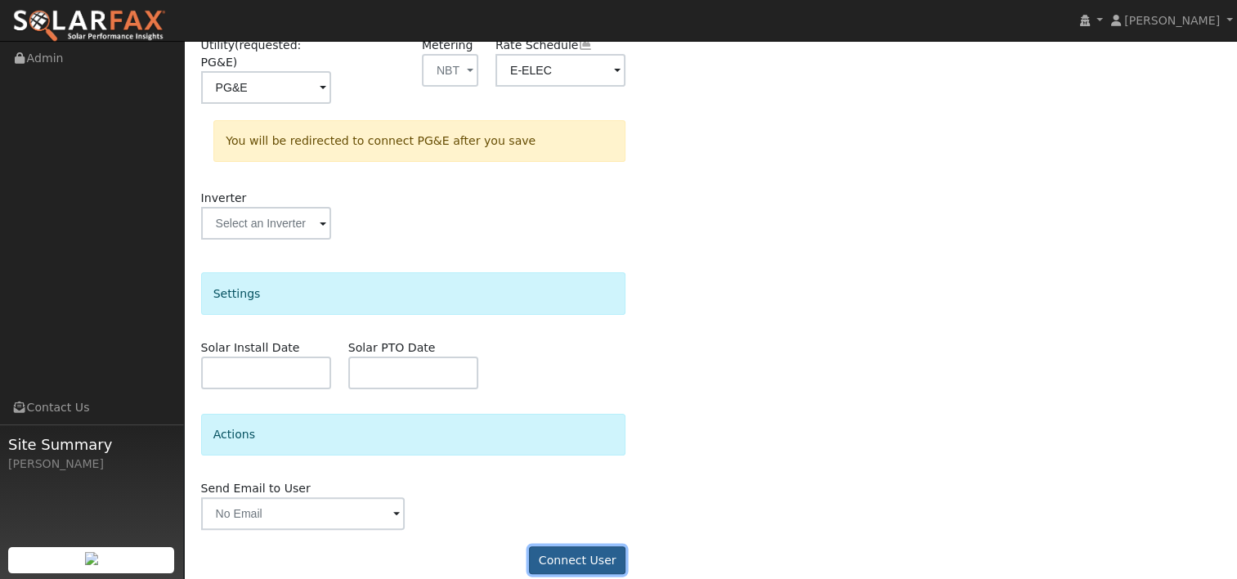
click at [583, 546] on button "Connect User" at bounding box center [577, 560] width 97 height 28
